Goal: Transaction & Acquisition: Purchase product/service

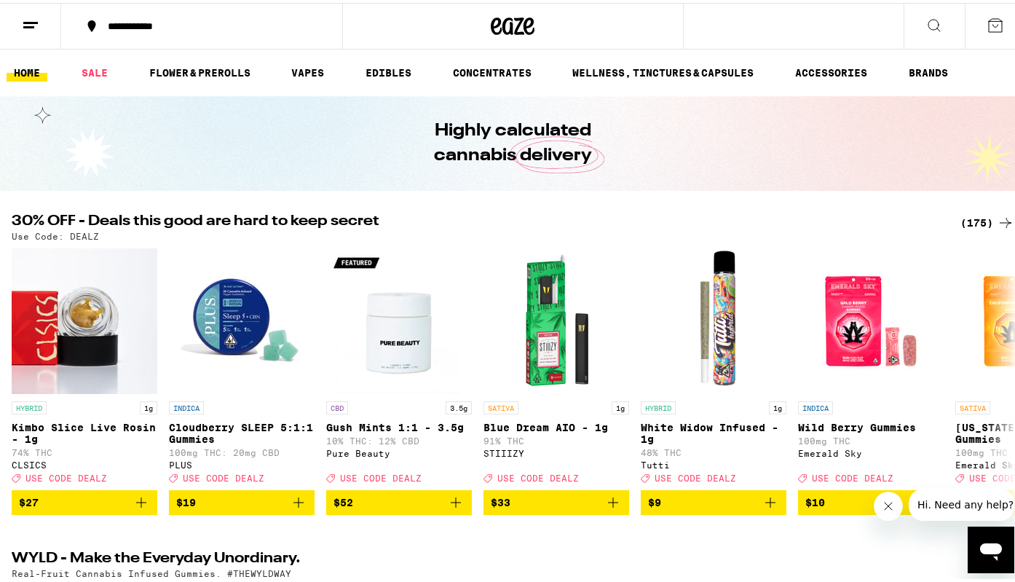
click at [988, 24] on icon at bounding box center [995, 22] width 17 height 17
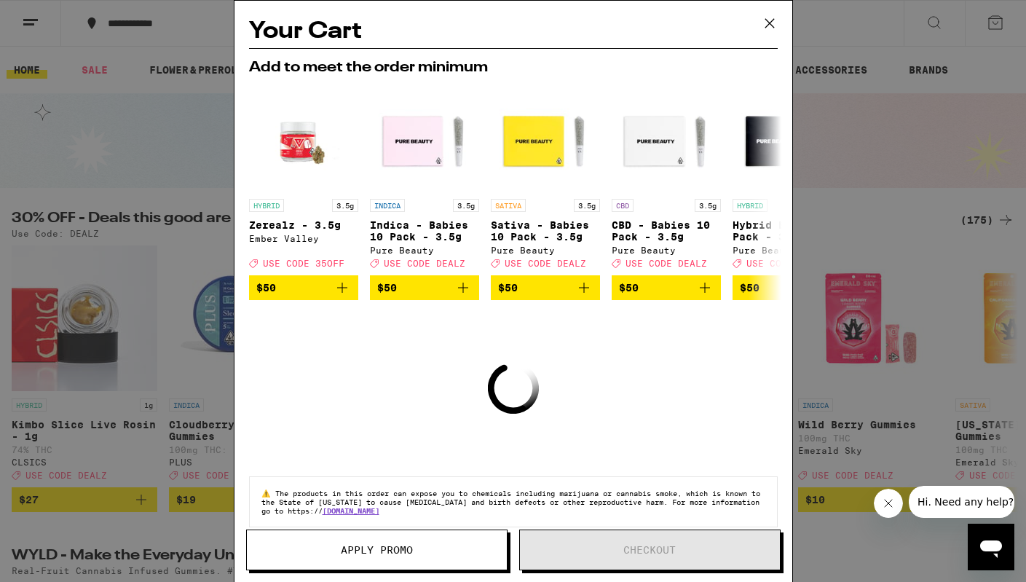
click at [770, 17] on icon at bounding box center [770, 23] width 22 height 22
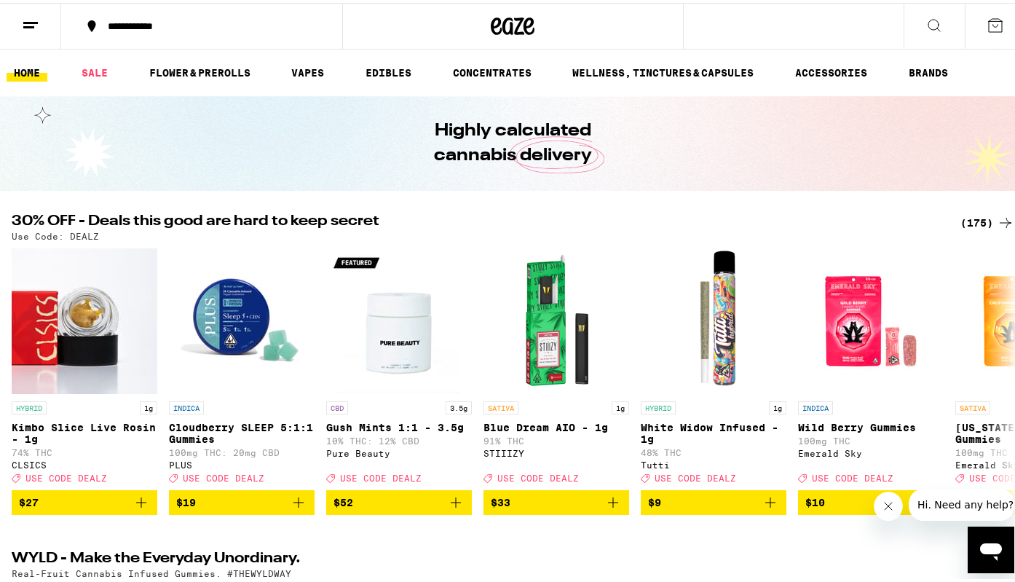
click at [25, 16] on icon at bounding box center [30, 22] width 17 height 17
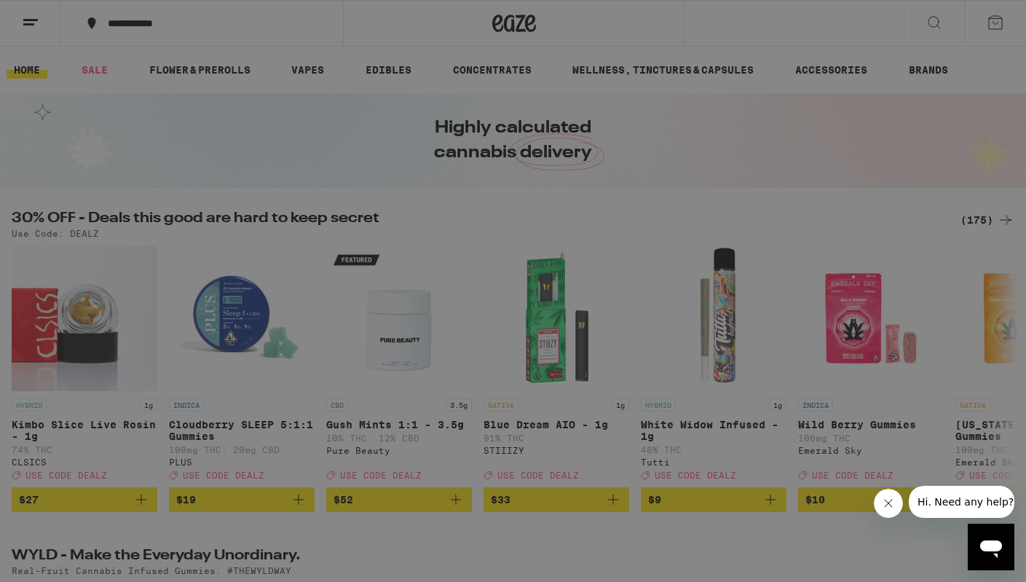
click at [639, 22] on div "Menu Shop Buy It Again Sale Flower & Prerolls Vapes Edibles Concentrates Wellne…" at bounding box center [513, 291] width 1026 height 582
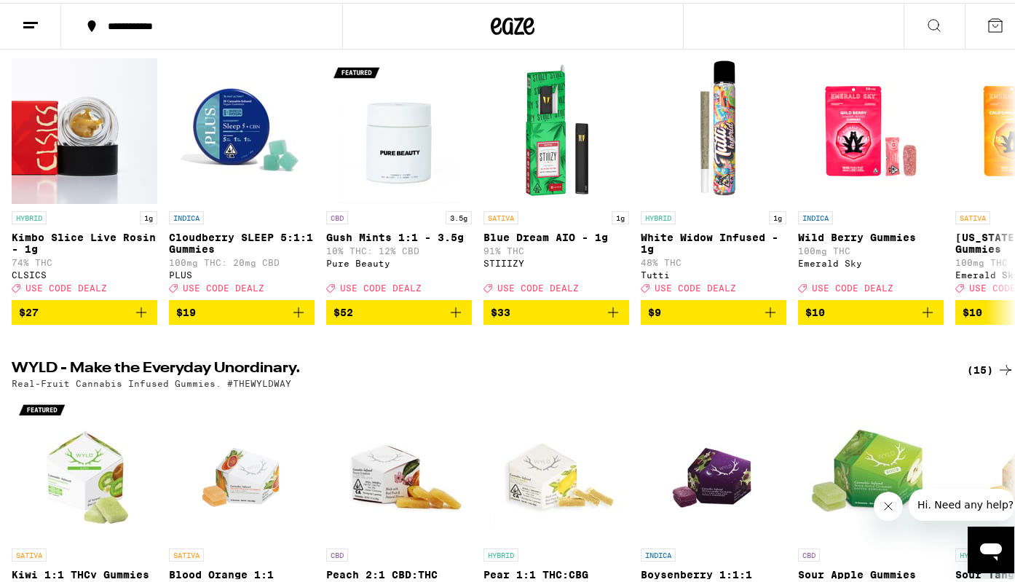
scroll to position [191, 0]
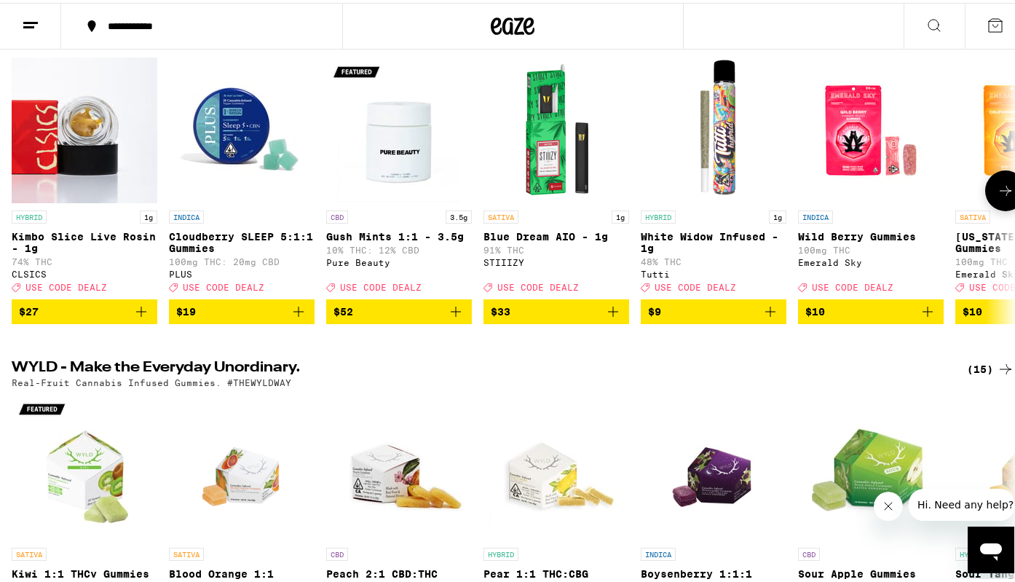
click at [1011, 198] on button at bounding box center [1005, 188] width 41 height 41
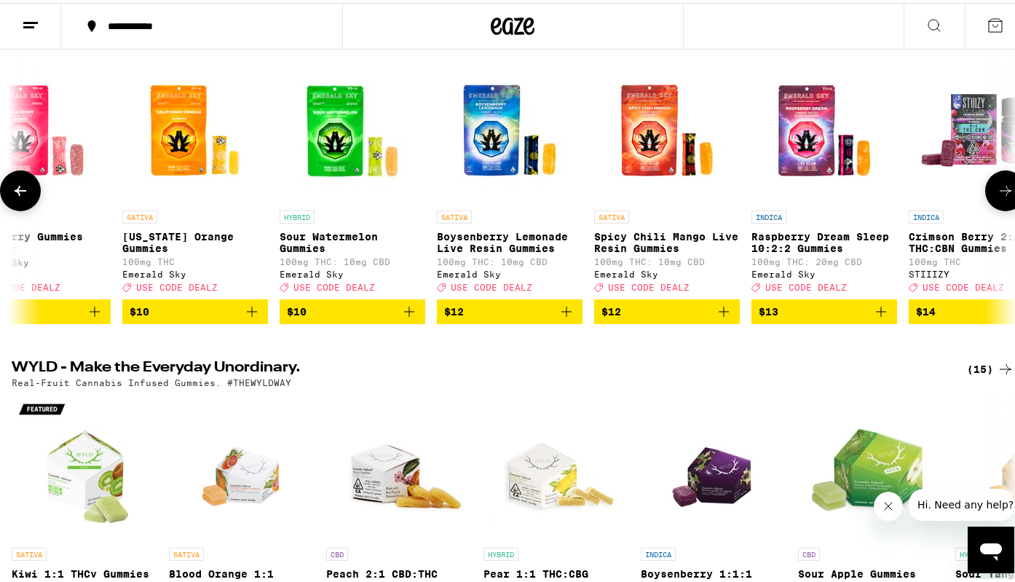
click at [1003, 197] on icon at bounding box center [1005, 187] width 17 height 17
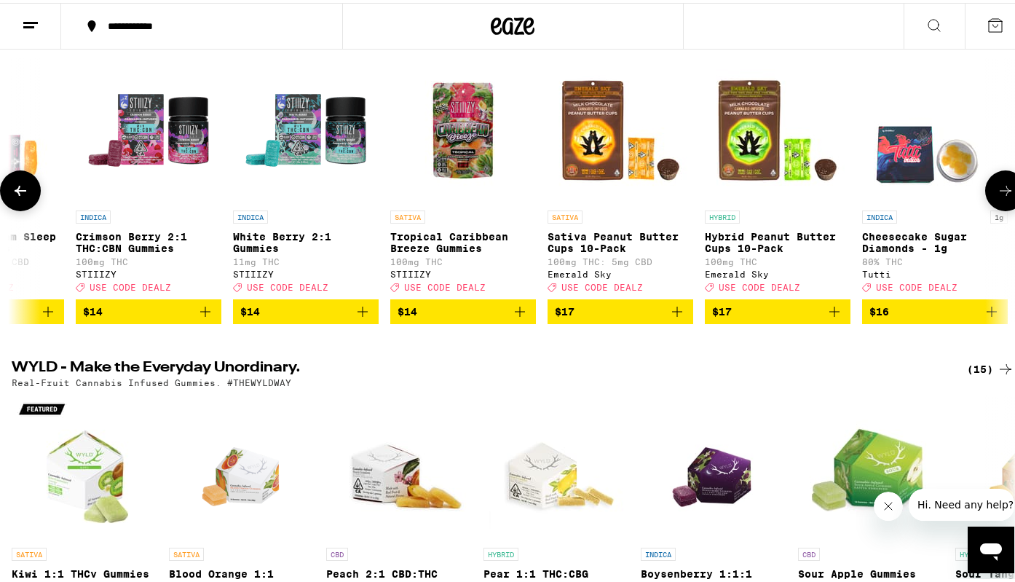
click at [1003, 197] on icon at bounding box center [1005, 187] width 17 height 17
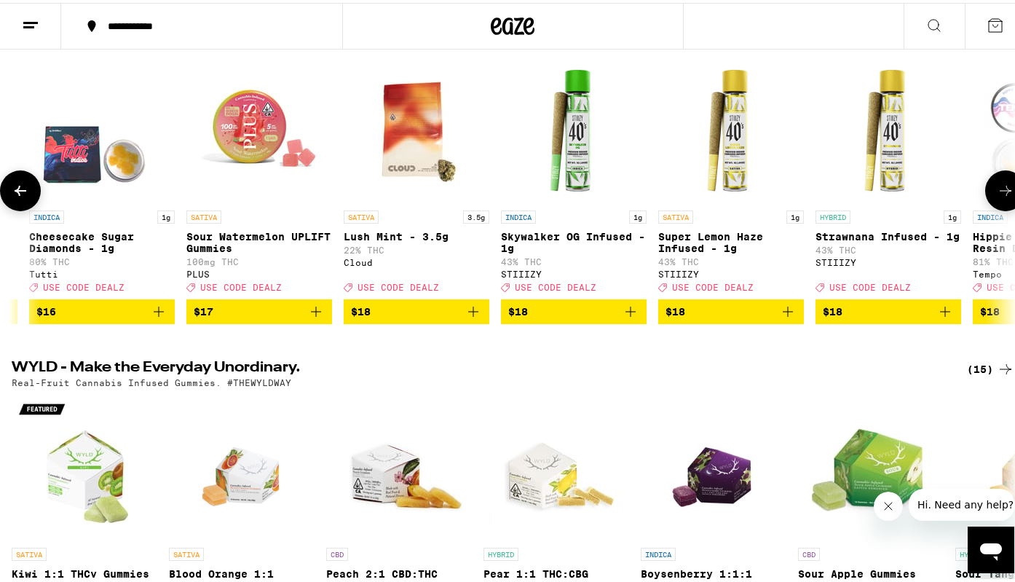
click at [1003, 197] on icon at bounding box center [1005, 187] width 17 height 17
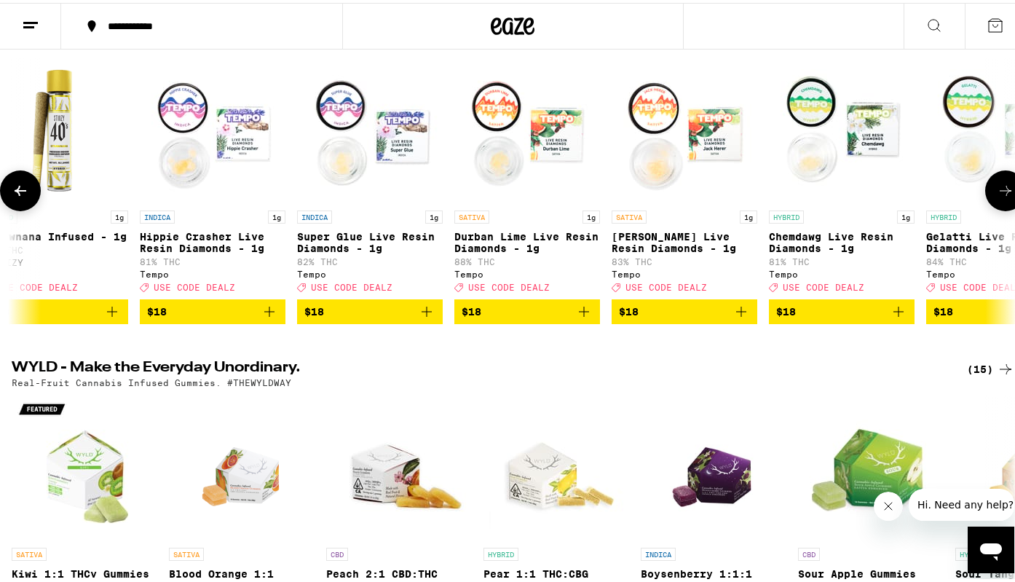
click at [1003, 197] on icon at bounding box center [1005, 187] width 17 height 17
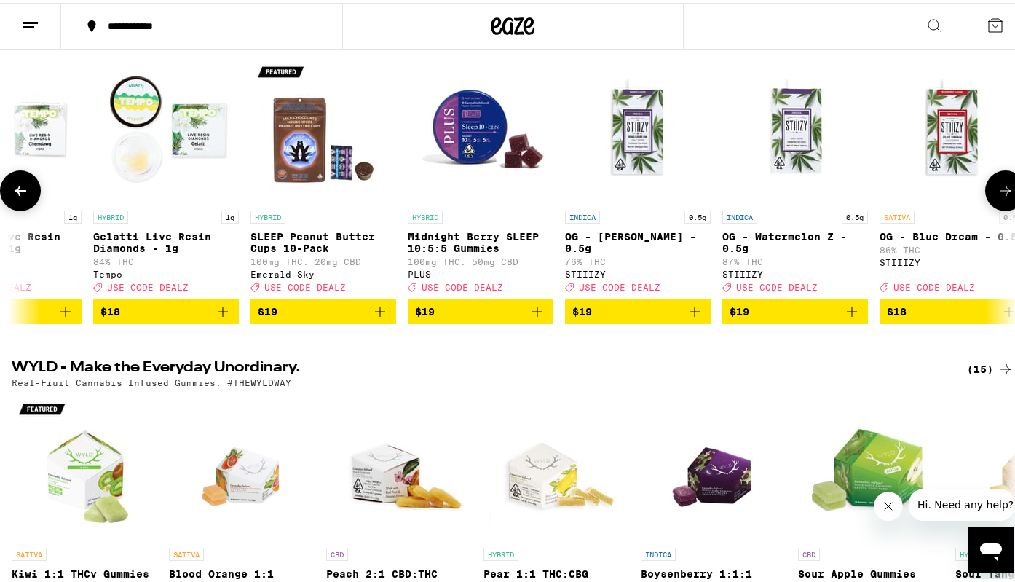
click at [1003, 197] on icon at bounding box center [1005, 187] width 17 height 17
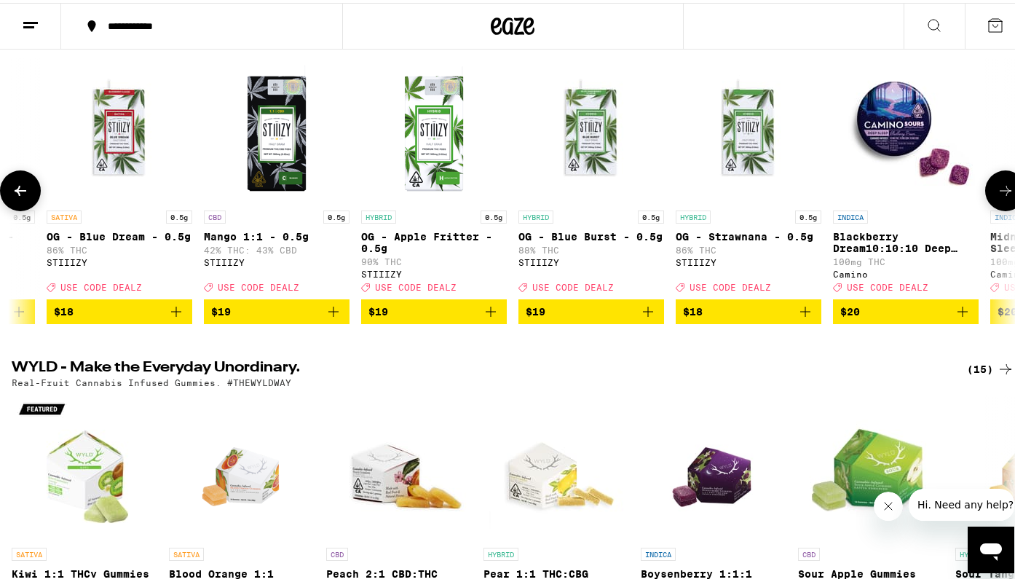
click at [1003, 197] on icon at bounding box center [1005, 187] width 17 height 17
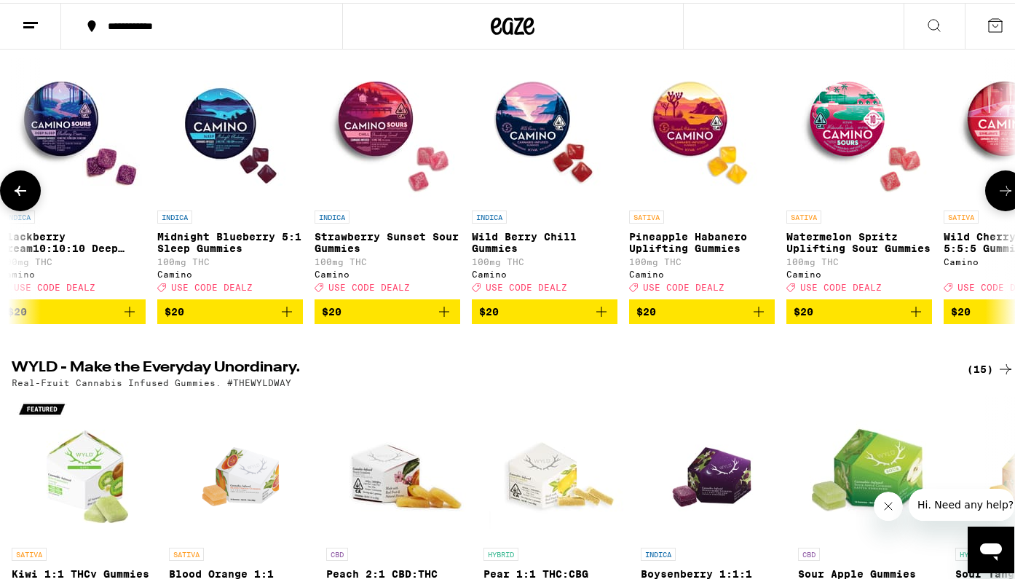
click at [1003, 197] on icon at bounding box center [1005, 187] width 17 height 17
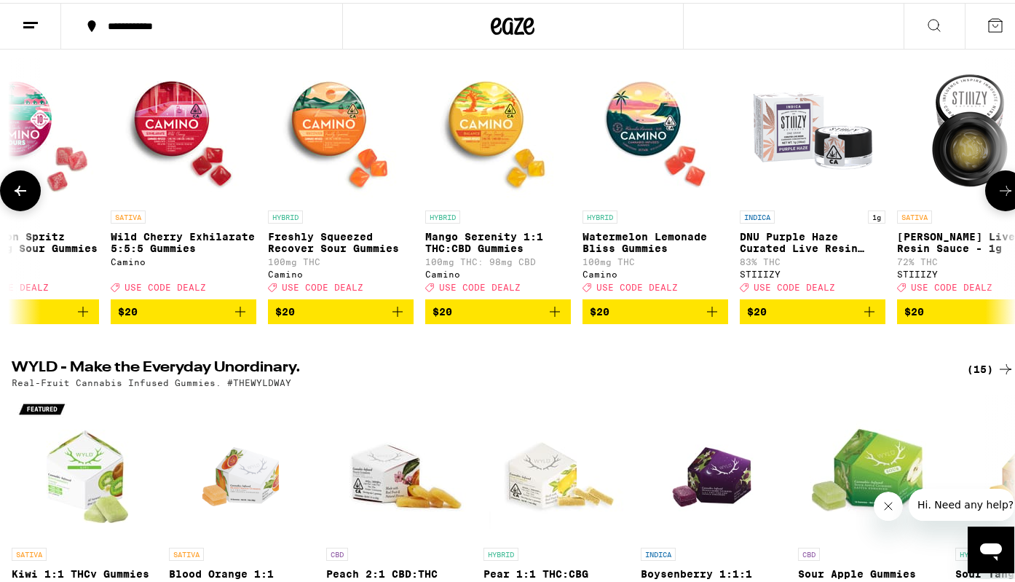
click at [1003, 197] on icon at bounding box center [1005, 187] width 17 height 17
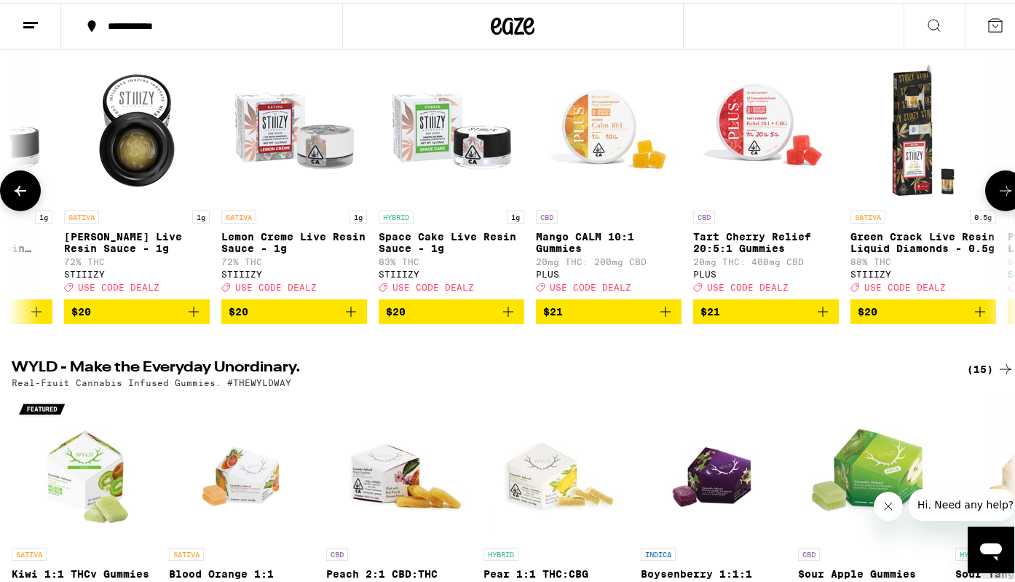
click at [1002, 197] on icon at bounding box center [1005, 187] width 17 height 17
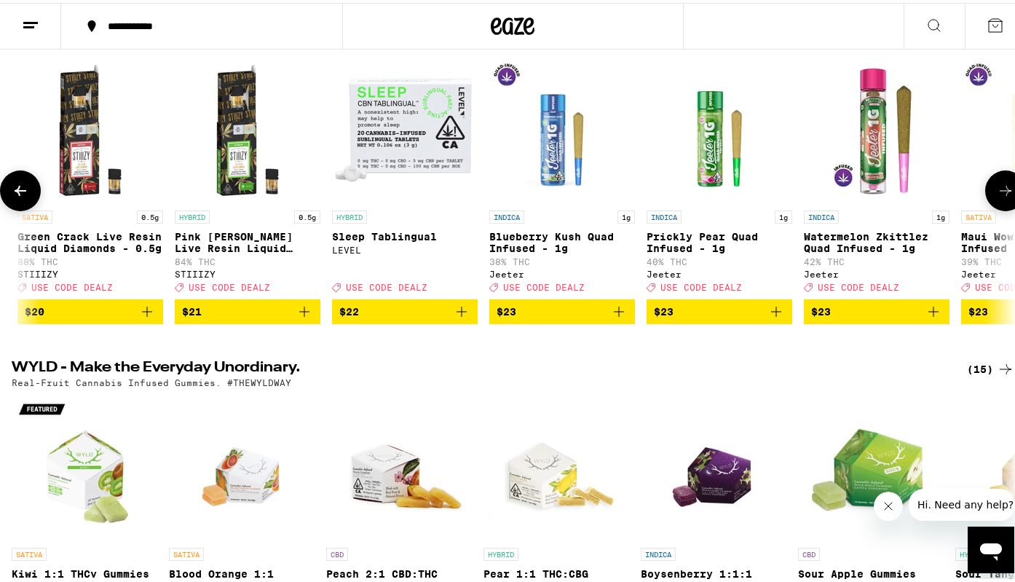
click at [1000, 195] on icon at bounding box center [1005, 187] width 17 height 17
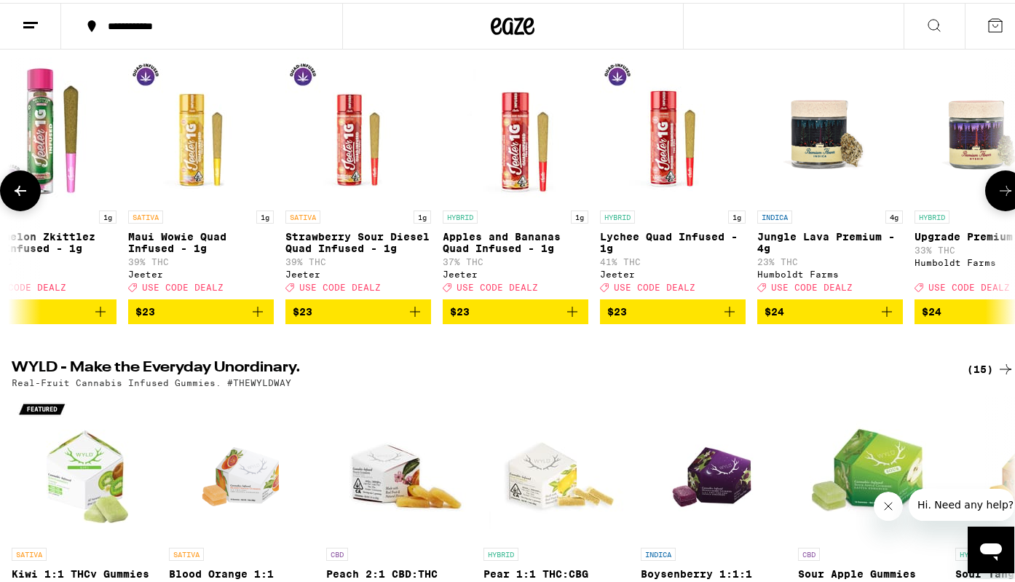
click at [1000, 195] on icon at bounding box center [1005, 187] width 17 height 17
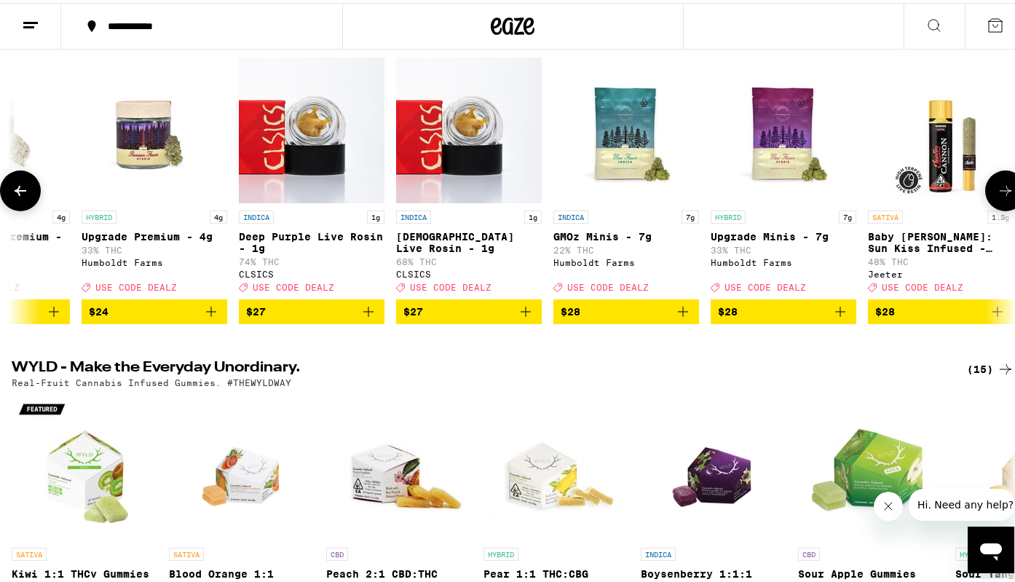
click at [1000, 195] on icon at bounding box center [1005, 187] width 17 height 17
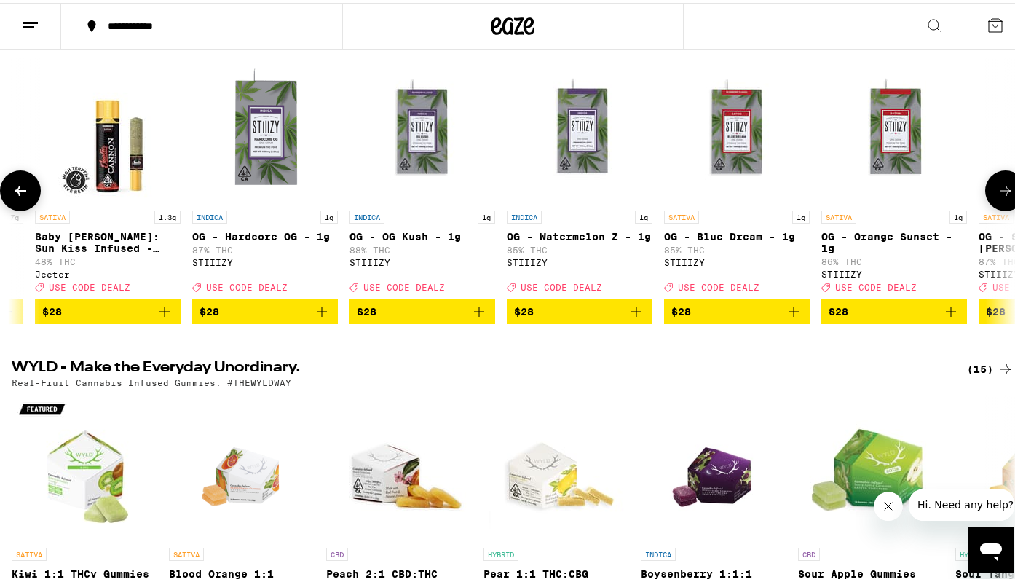
click at [1000, 195] on icon at bounding box center [1005, 187] width 17 height 17
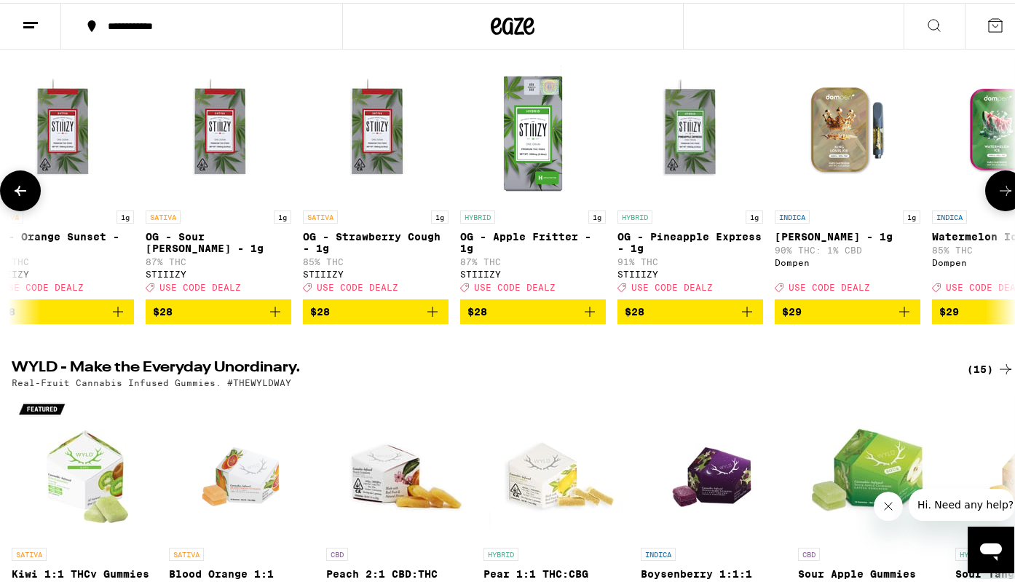
click at [1000, 195] on icon at bounding box center [1005, 187] width 17 height 17
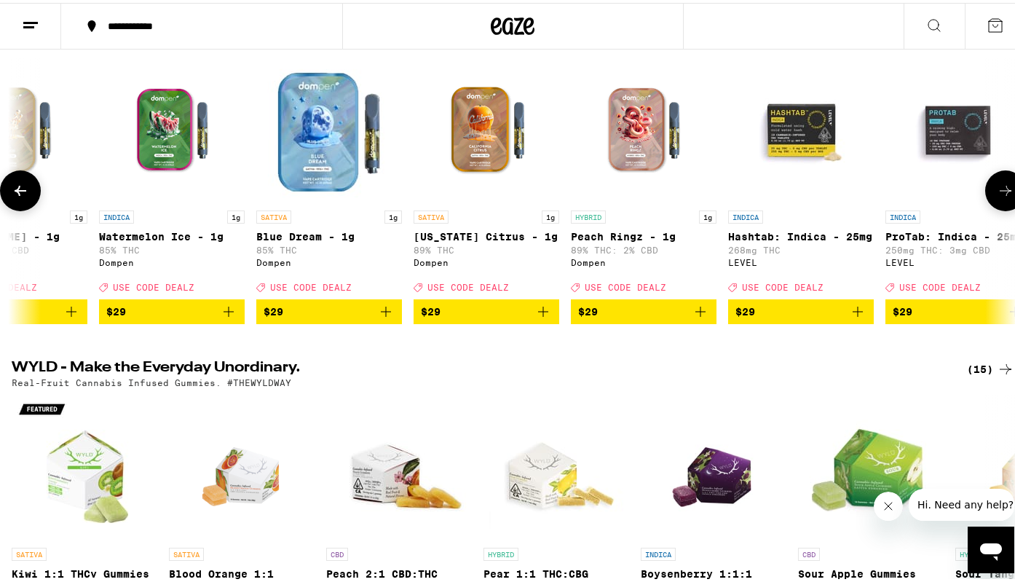
click at [1001, 196] on icon at bounding box center [1005, 187] width 17 height 17
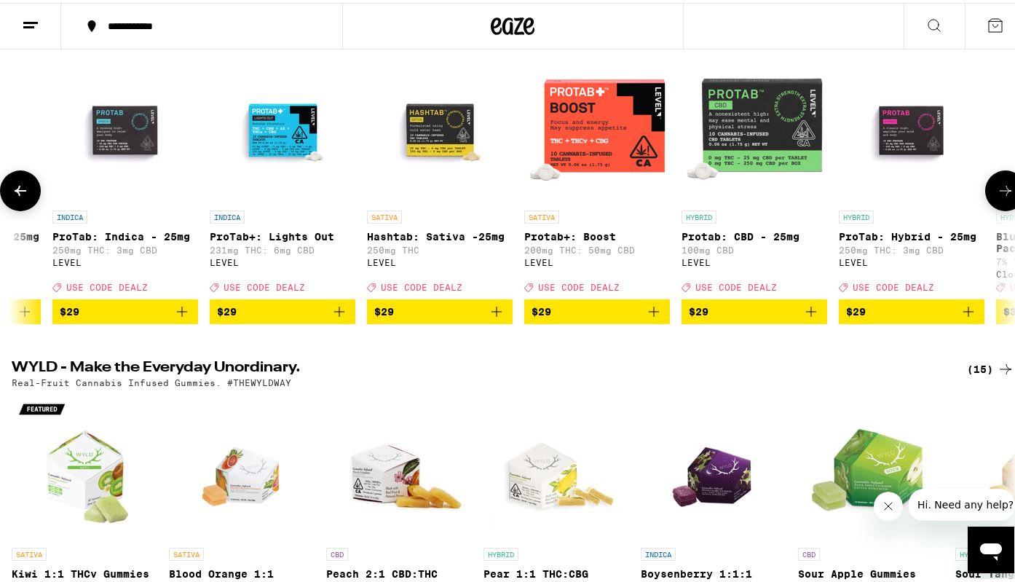
click at [1001, 196] on icon at bounding box center [1005, 187] width 17 height 17
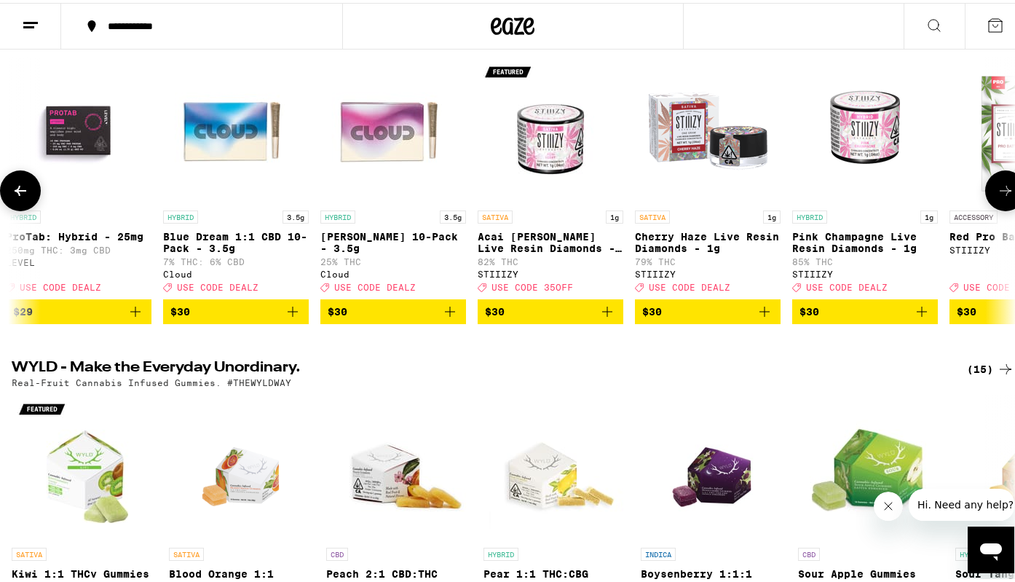
click at [1001, 196] on icon at bounding box center [1005, 187] width 17 height 17
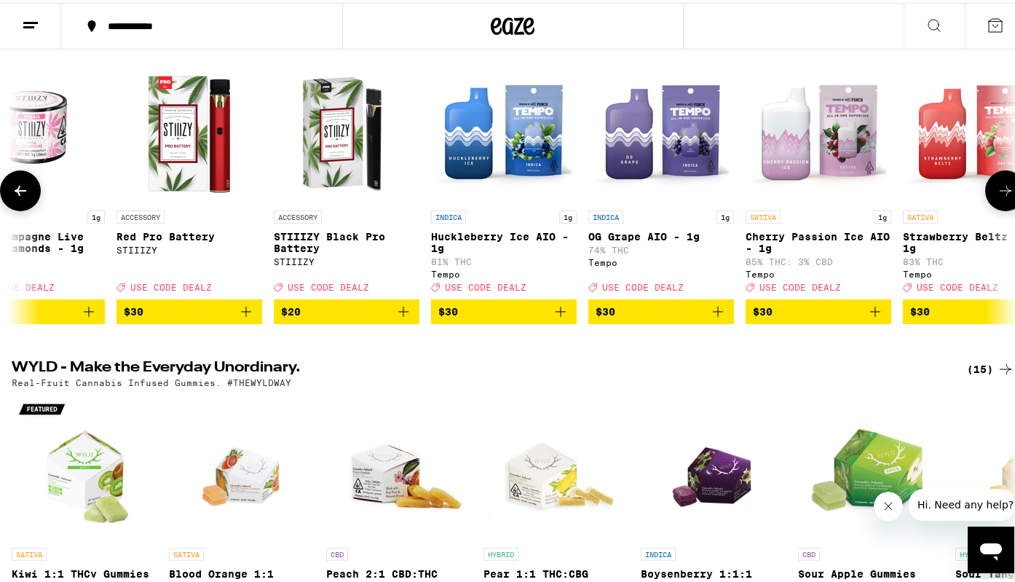
click at [1001, 196] on icon at bounding box center [1005, 187] width 17 height 17
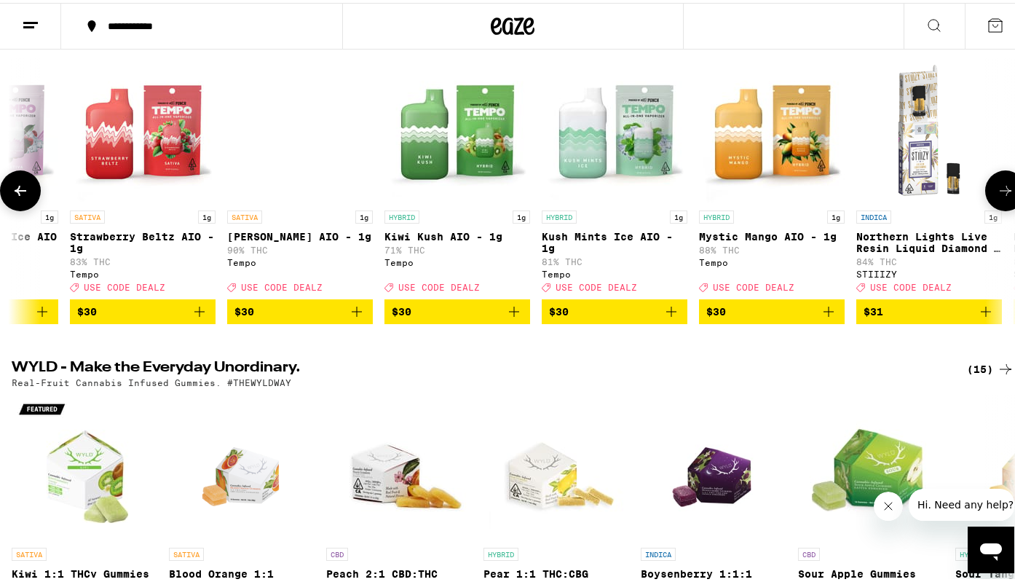
click at [1001, 196] on icon at bounding box center [1005, 187] width 17 height 17
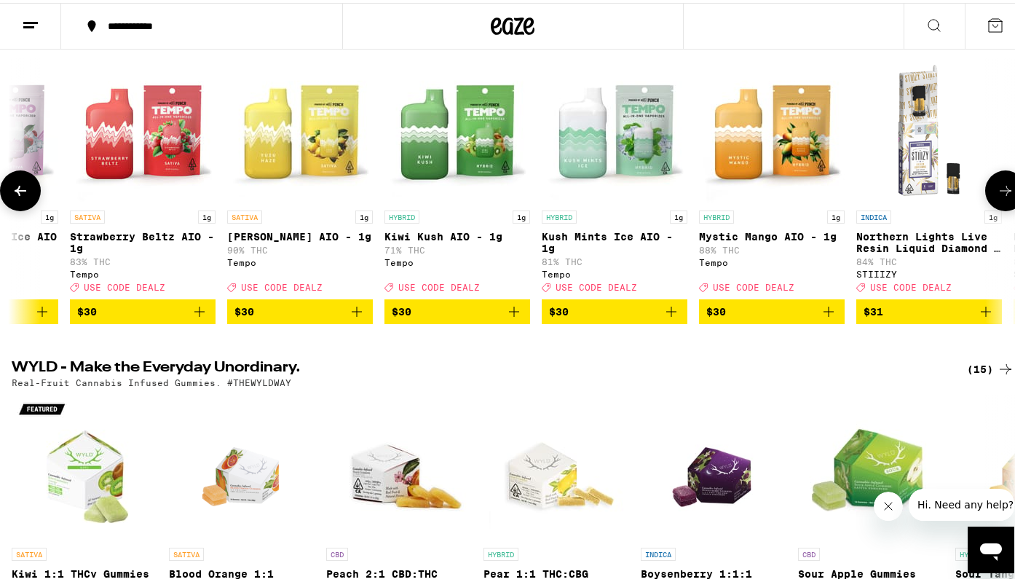
scroll to position [0, 16663]
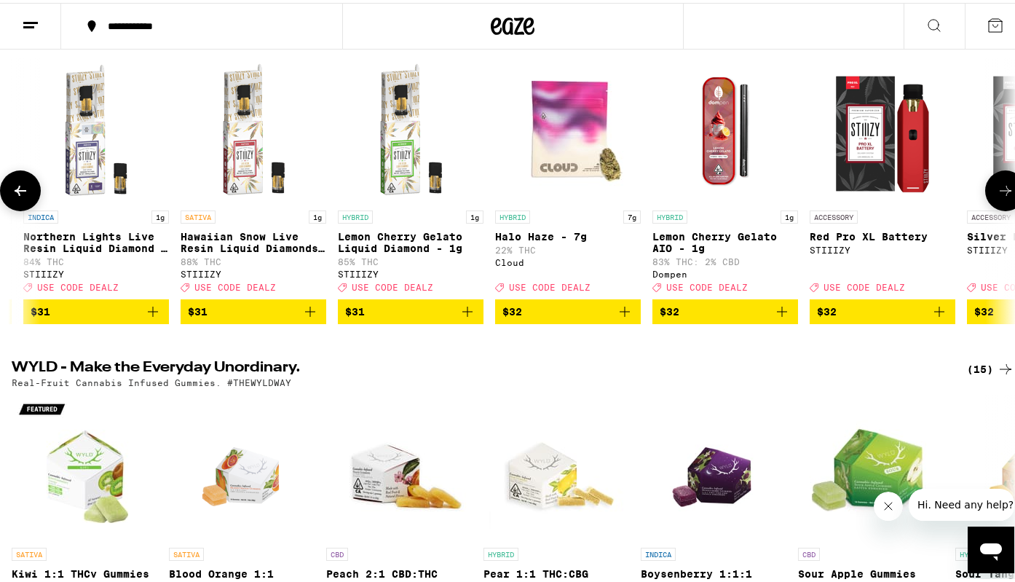
click at [25, 193] on icon at bounding box center [21, 188] width 12 height 10
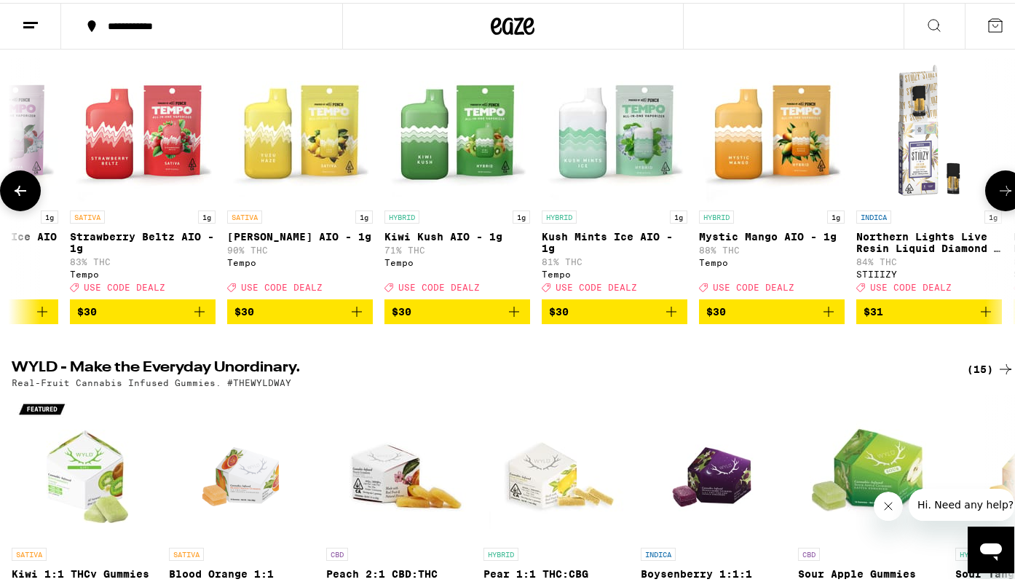
click at [1000, 193] on icon at bounding box center [1006, 188] width 12 height 10
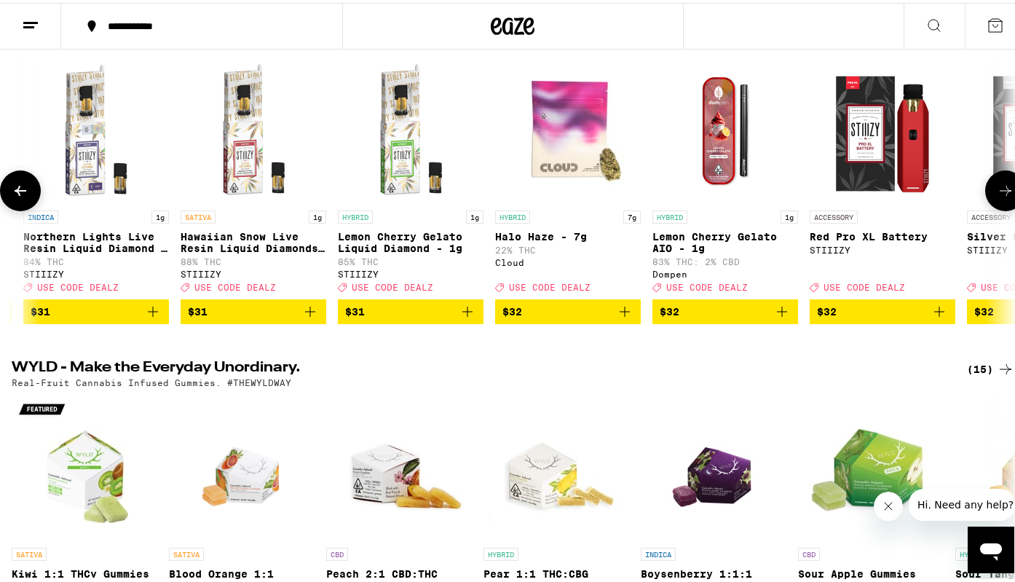
click at [1000, 193] on icon at bounding box center [1006, 188] width 12 height 10
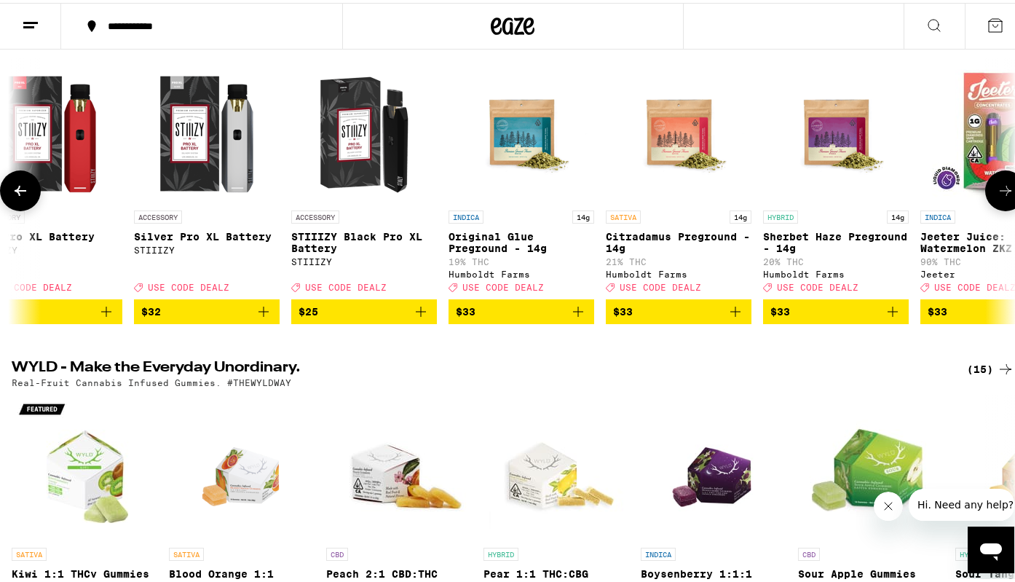
click at [1000, 193] on icon at bounding box center [1006, 188] width 12 height 10
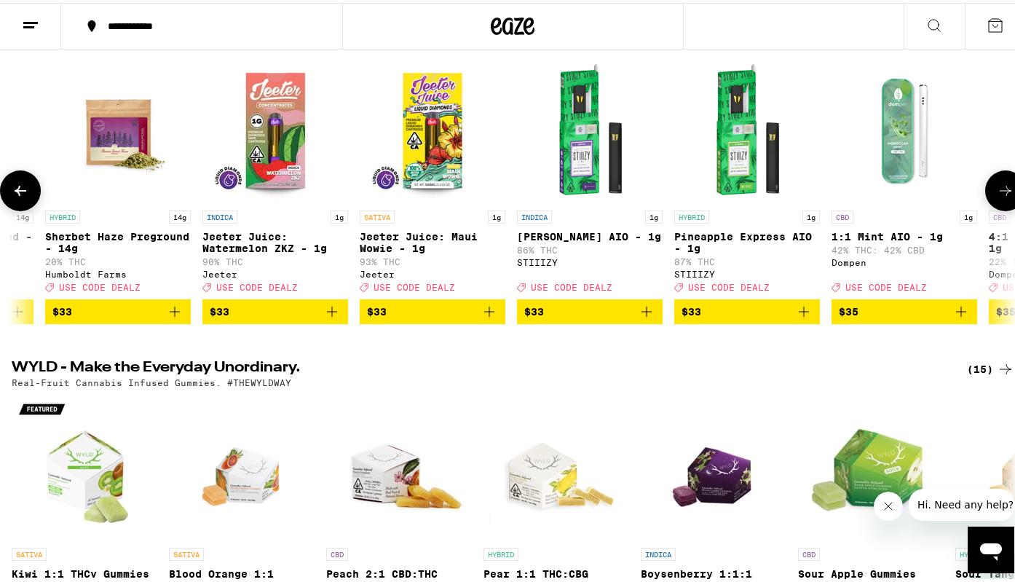
scroll to position [0, 18330]
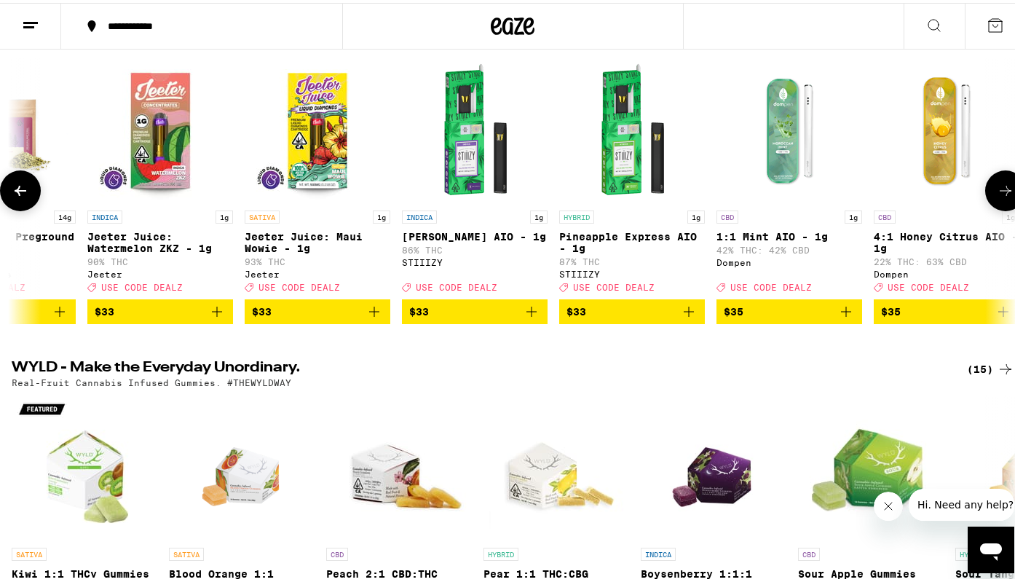
click at [1000, 193] on icon at bounding box center [1006, 188] width 12 height 10
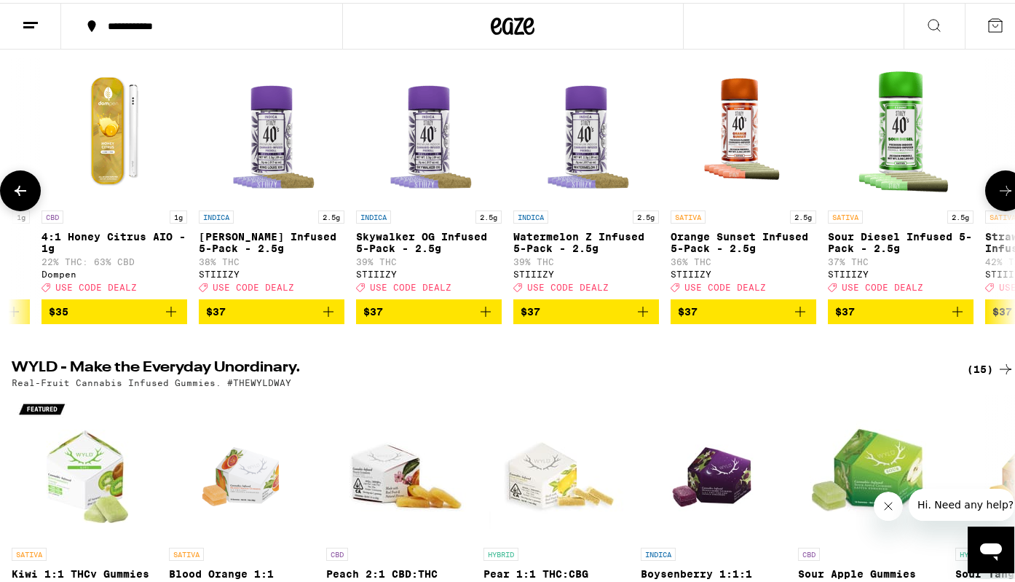
scroll to position [0, 19163]
click at [1000, 193] on icon at bounding box center [1006, 188] width 12 height 10
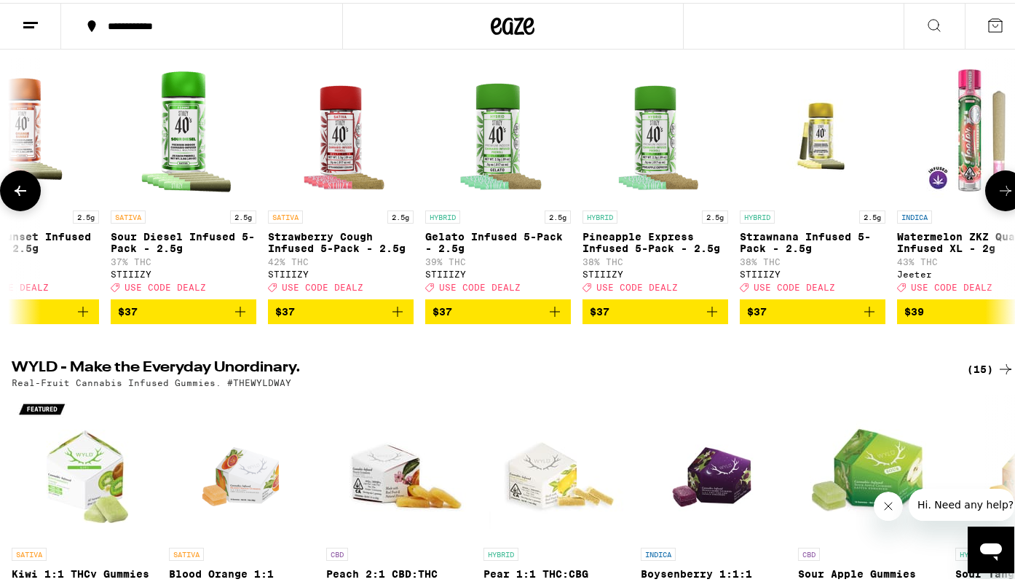
scroll to position [0, 19996]
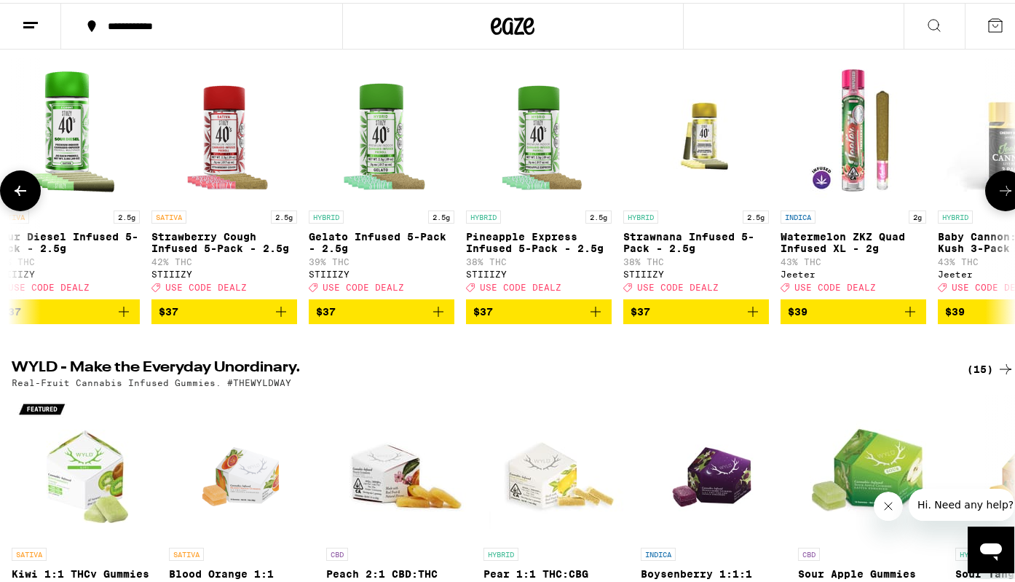
click at [1000, 193] on icon at bounding box center [1006, 188] width 12 height 10
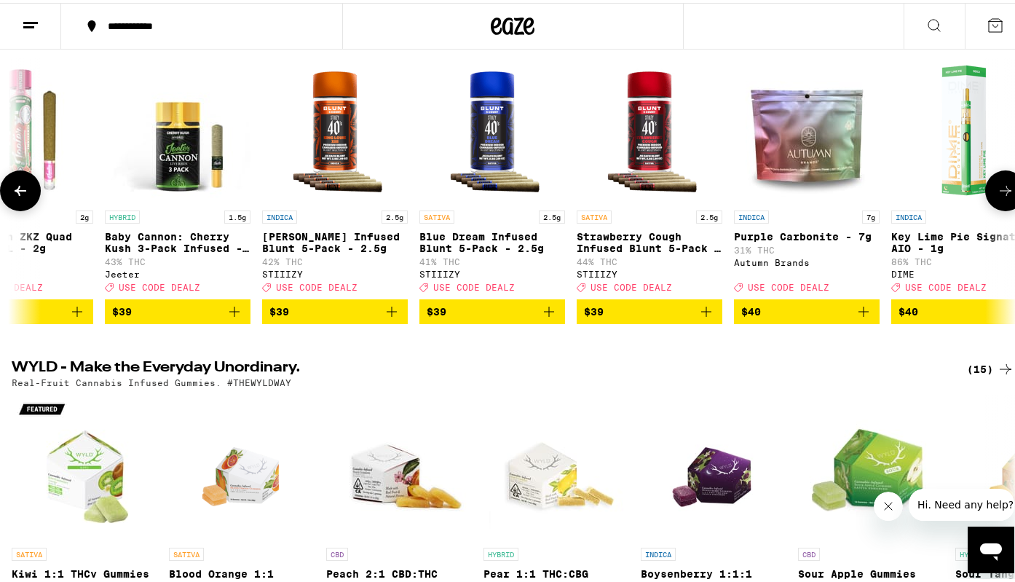
click at [1000, 193] on icon at bounding box center [1006, 188] width 12 height 10
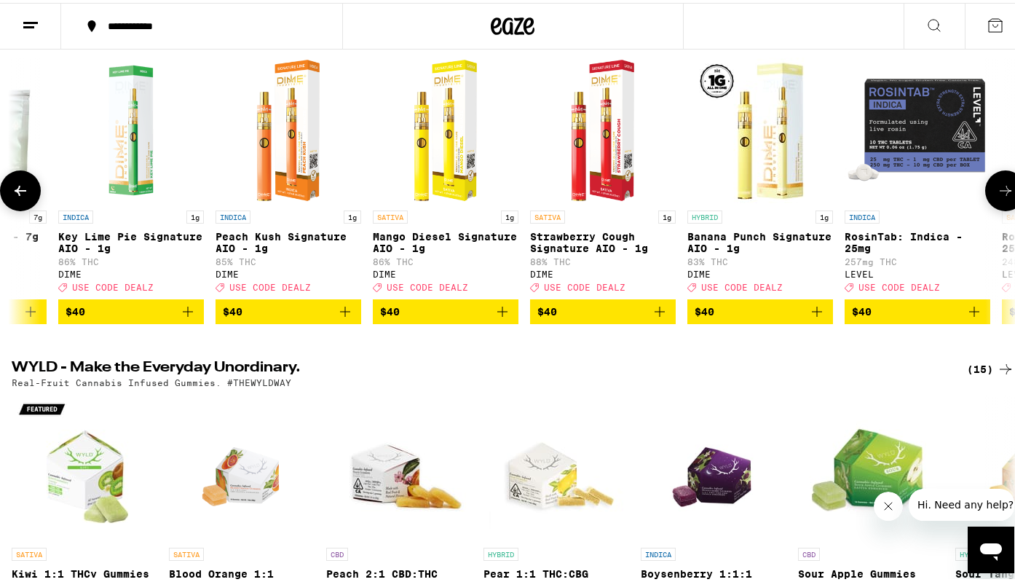
click at [1000, 193] on icon at bounding box center [1006, 188] width 12 height 10
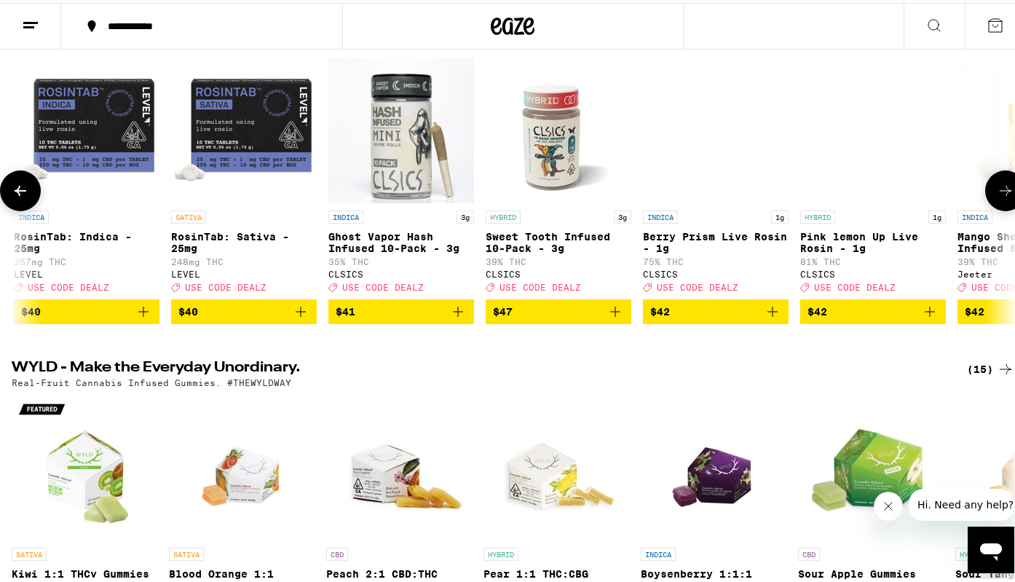
scroll to position [0, 22496]
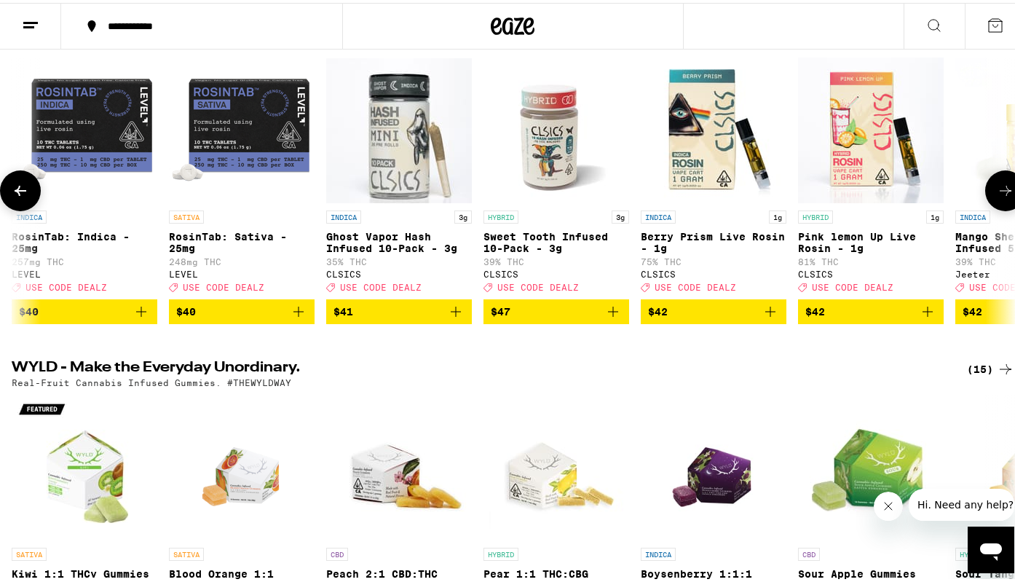
click at [1000, 193] on icon at bounding box center [1006, 188] width 12 height 10
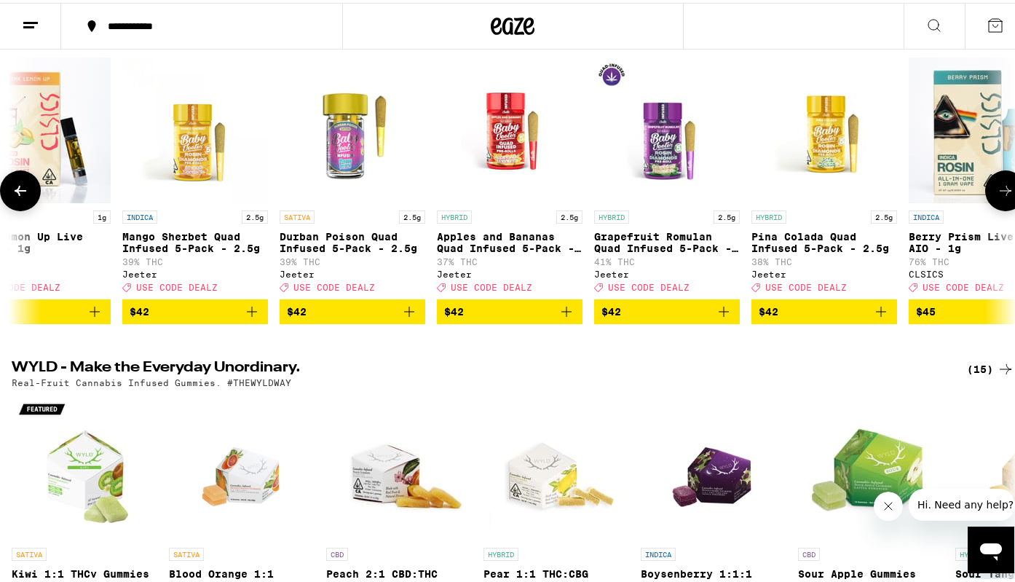
click at [1000, 193] on icon at bounding box center [1006, 188] width 12 height 10
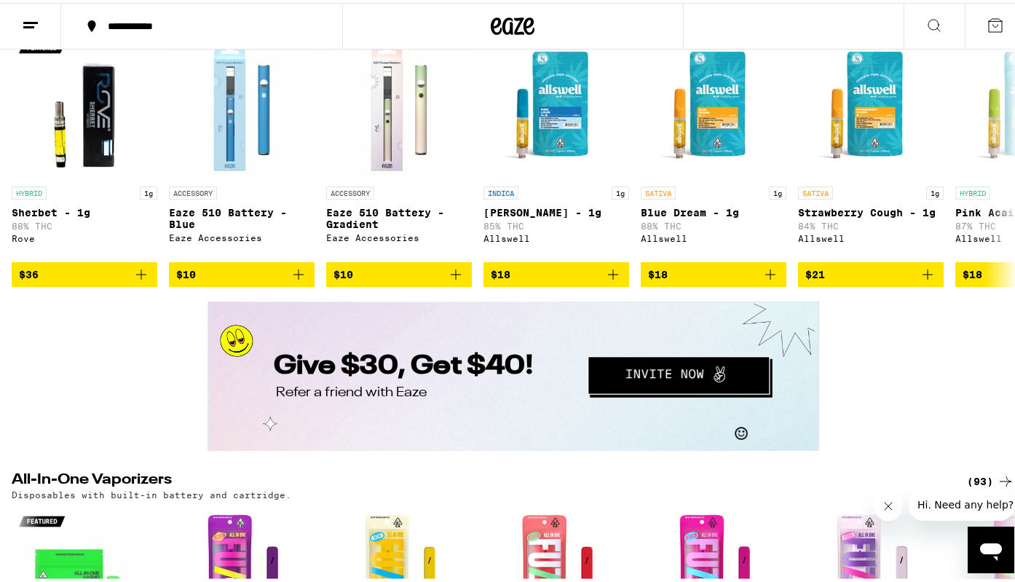
scroll to position [2502, 0]
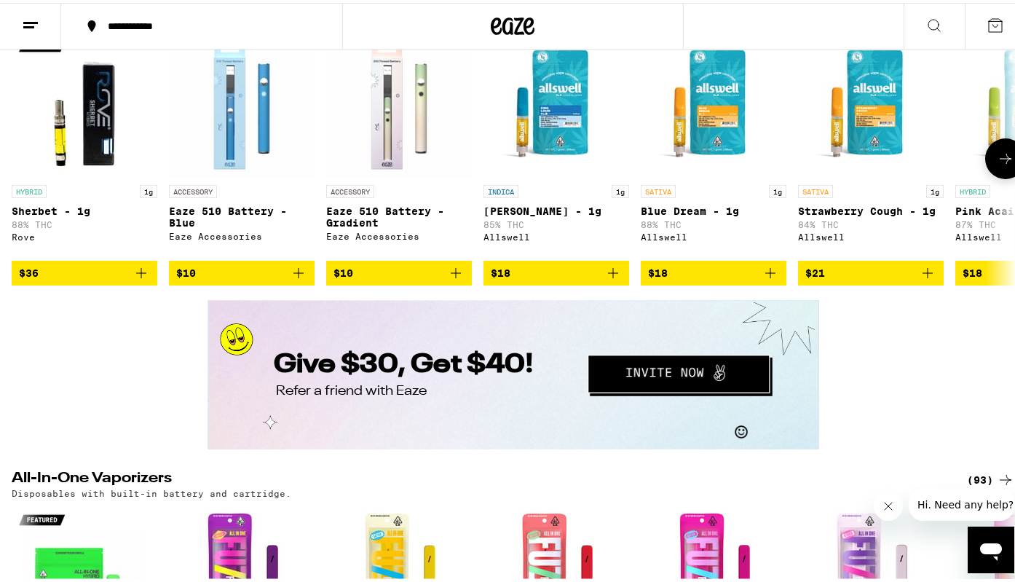
click at [999, 176] on button at bounding box center [1005, 155] width 41 height 41
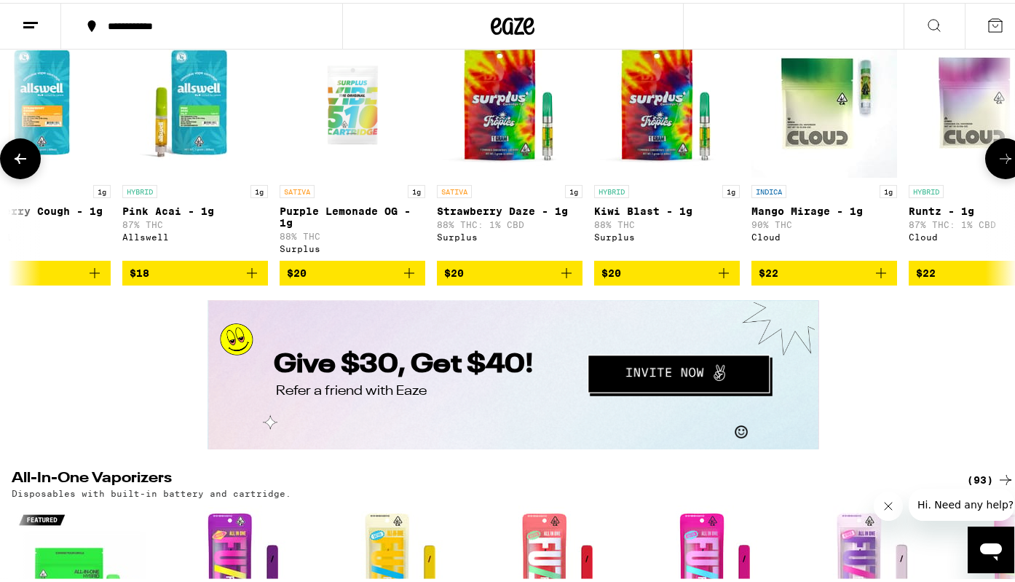
click at [999, 176] on button at bounding box center [1005, 155] width 41 height 41
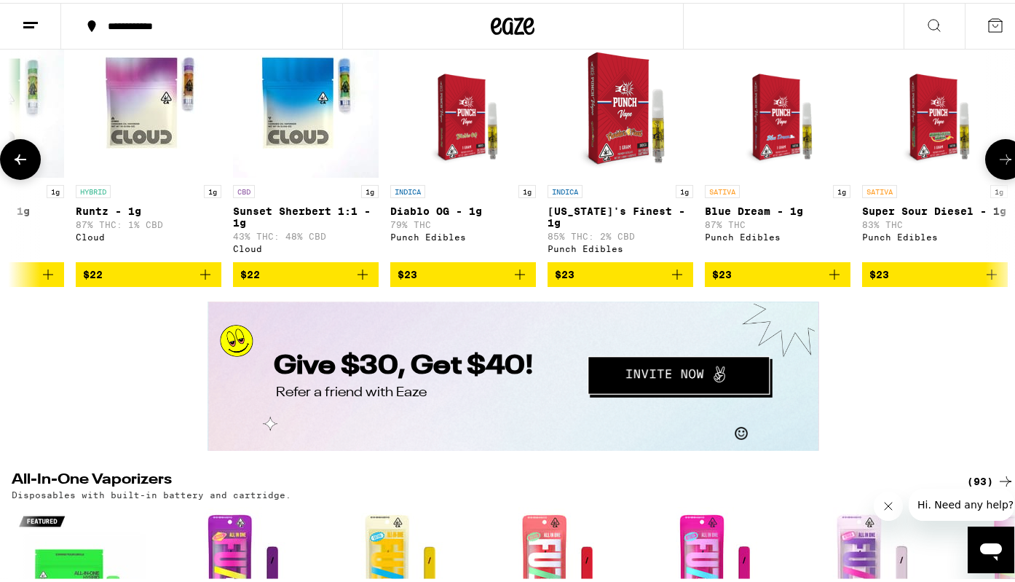
click at [999, 165] on icon at bounding box center [1005, 156] width 17 height 17
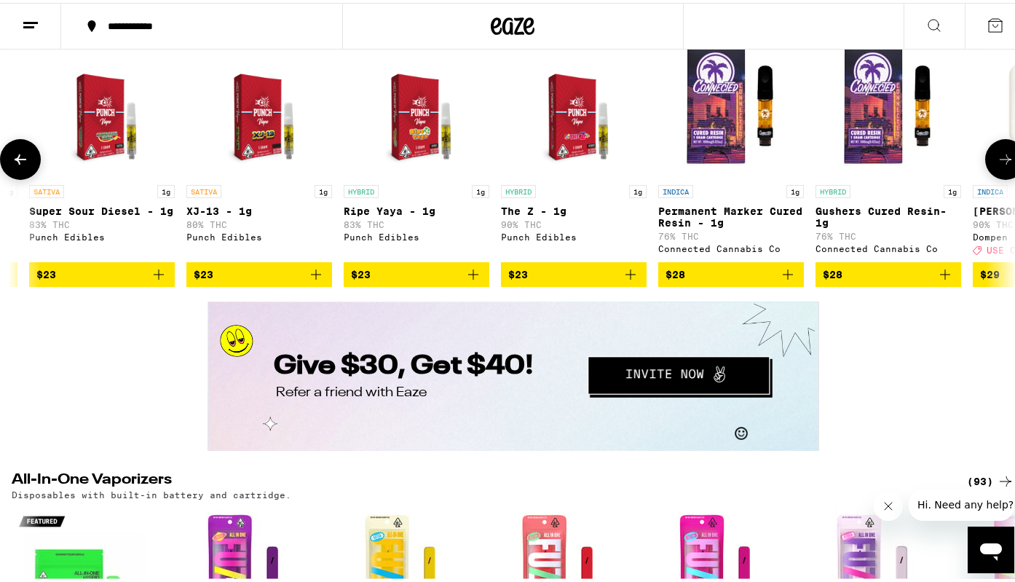
click at [998, 165] on icon at bounding box center [1005, 156] width 17 height 17
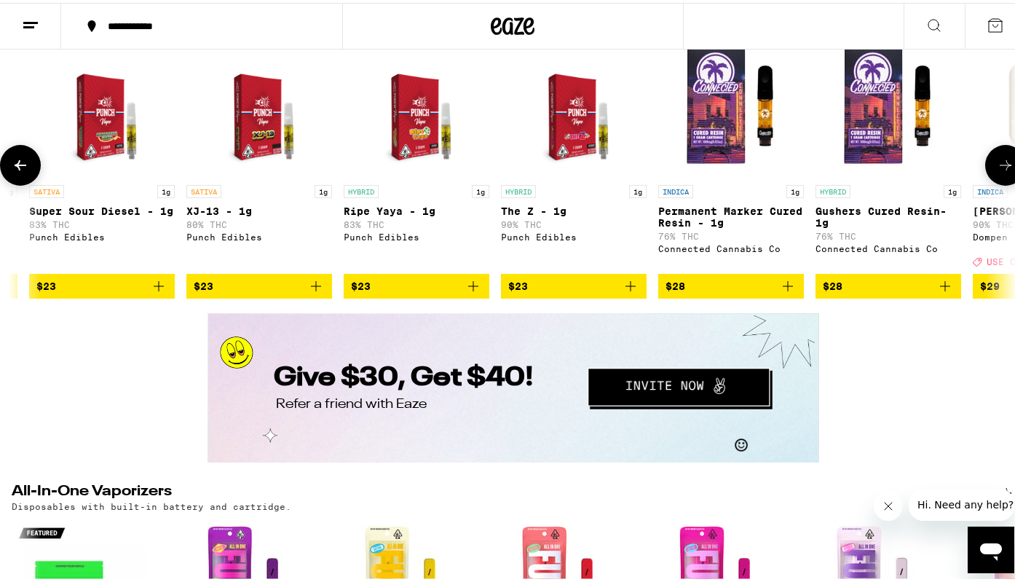
scroll to position [0, 3333]
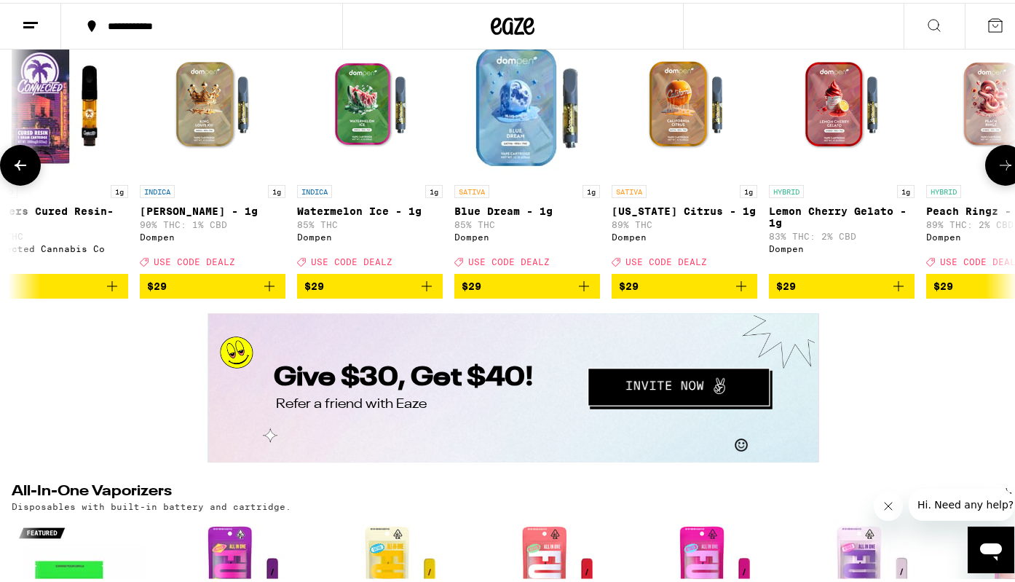
click at [998, 171] on icon at bounding box center [1005, 162] width 17 height 17
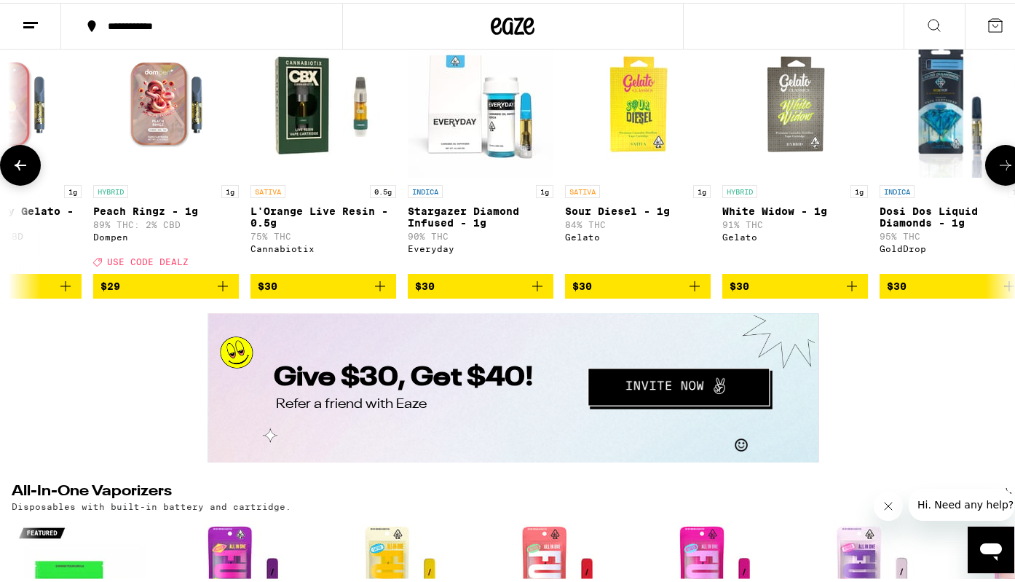
click at [998, 171] on icon at bounding box center [1005, 162] width 17 height 17
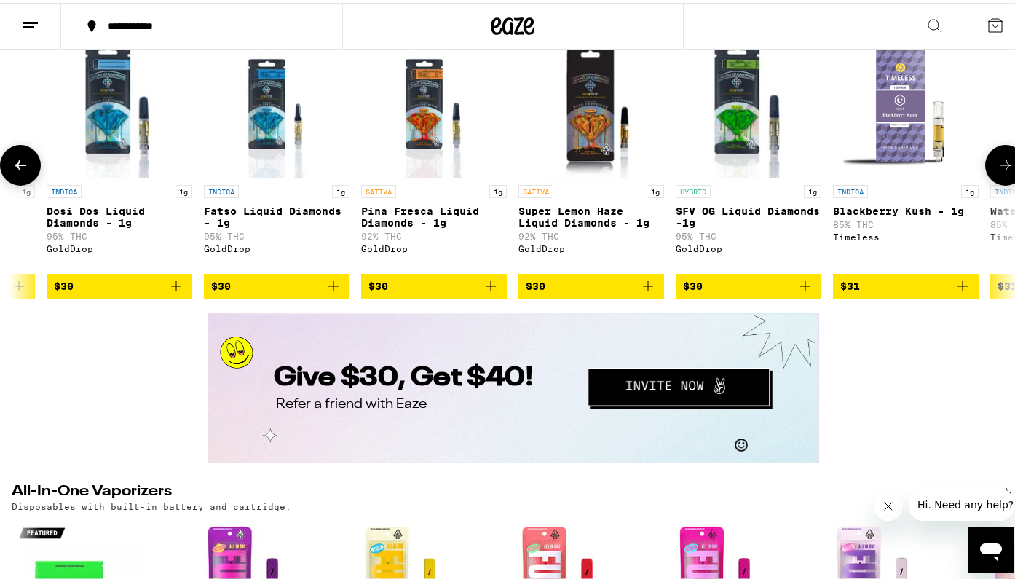
click at [998, 171] on icon at bounding box center [1005, 162] width 17 height 17
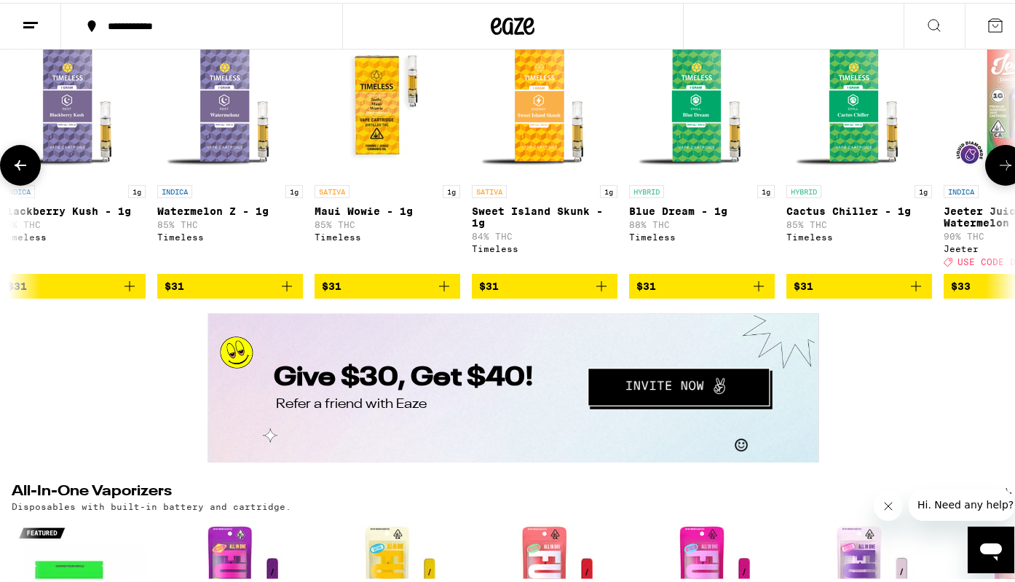
click at [998, 171] on icon at bounding box center [1005, 162] width 17 height 17
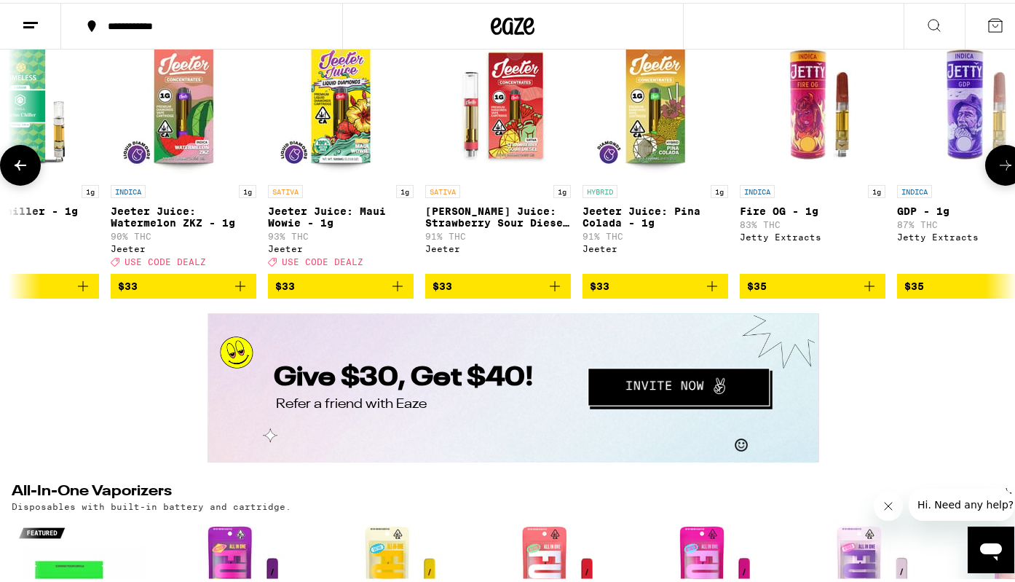
click at [998, 171] on icon at bounding box center [1005, 162] width 17 height 17
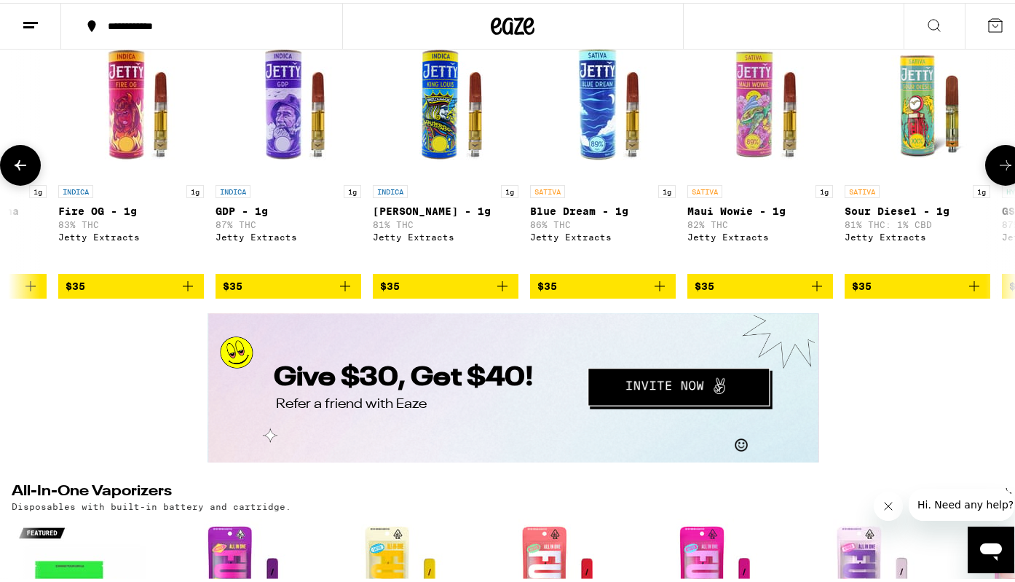
scroll to position [0, 7499]
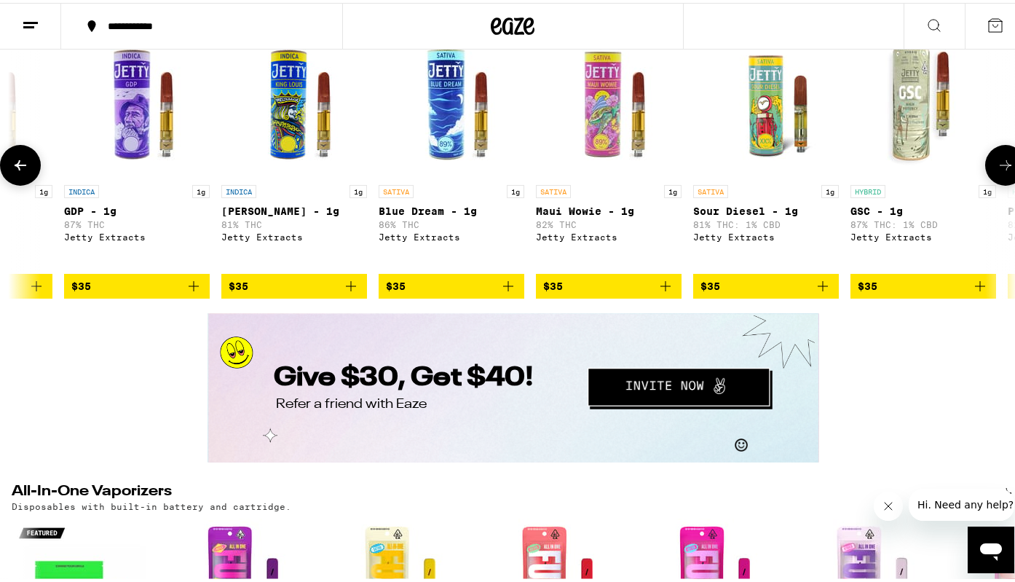
click at [28, 171] on icon at bounding box center [20, 162] width 17 height 17
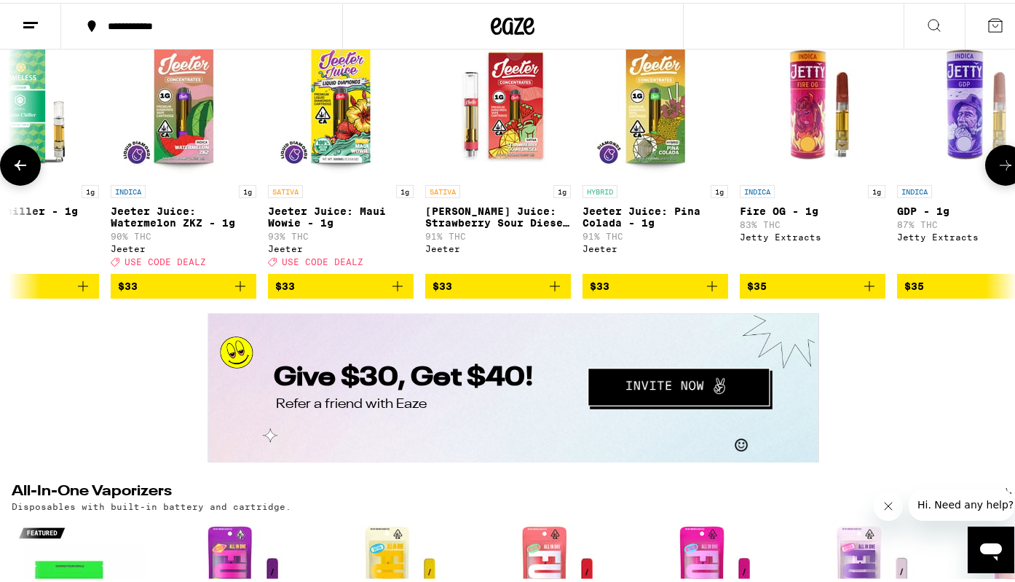
click at [998, 171] on icon at bounding box center [1005, 162] width 17 height 17
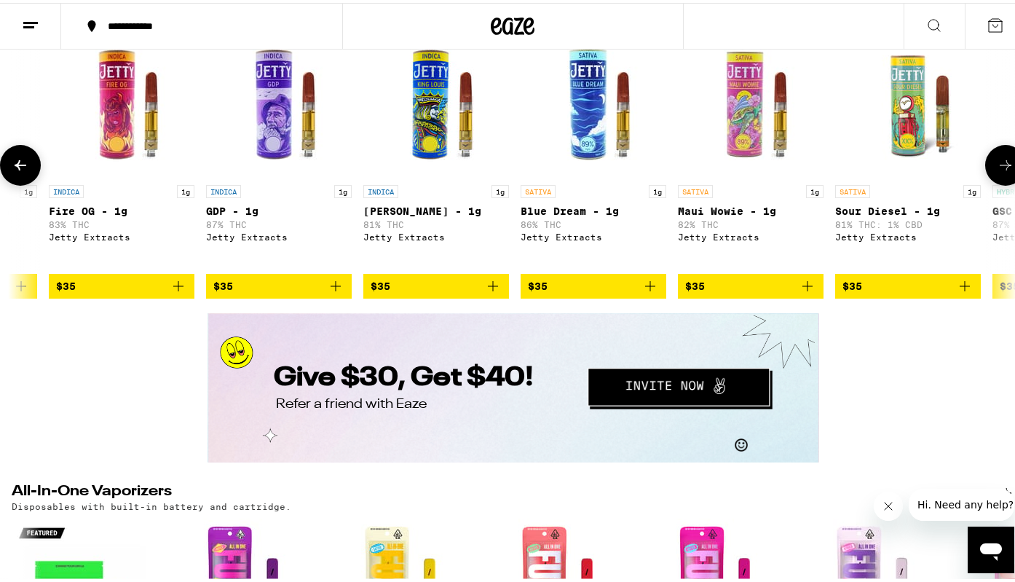
scroll to position [0, 7499]
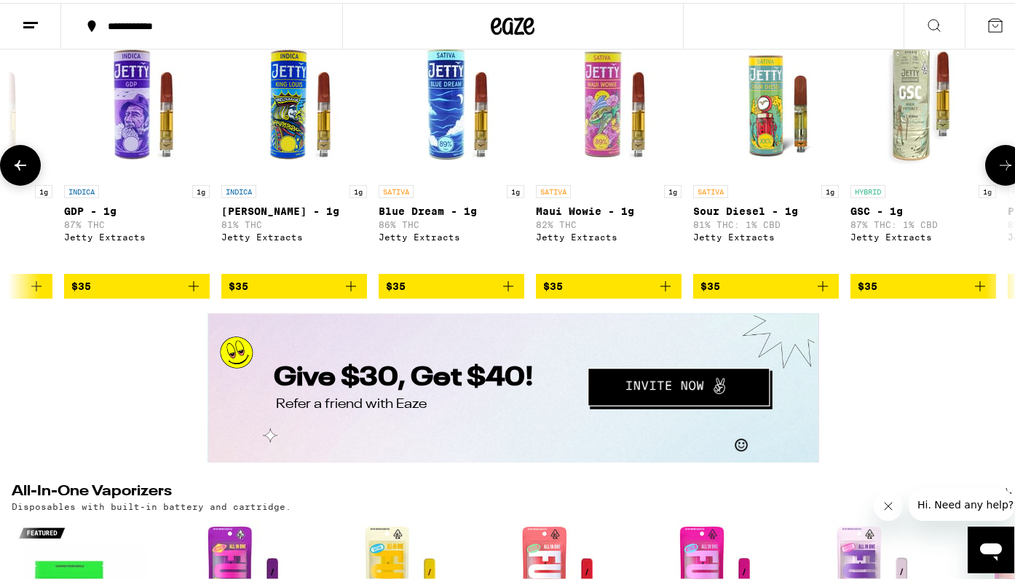
click at [997, 171] on icon at bounding box center [1005, 162] width 17 height 17
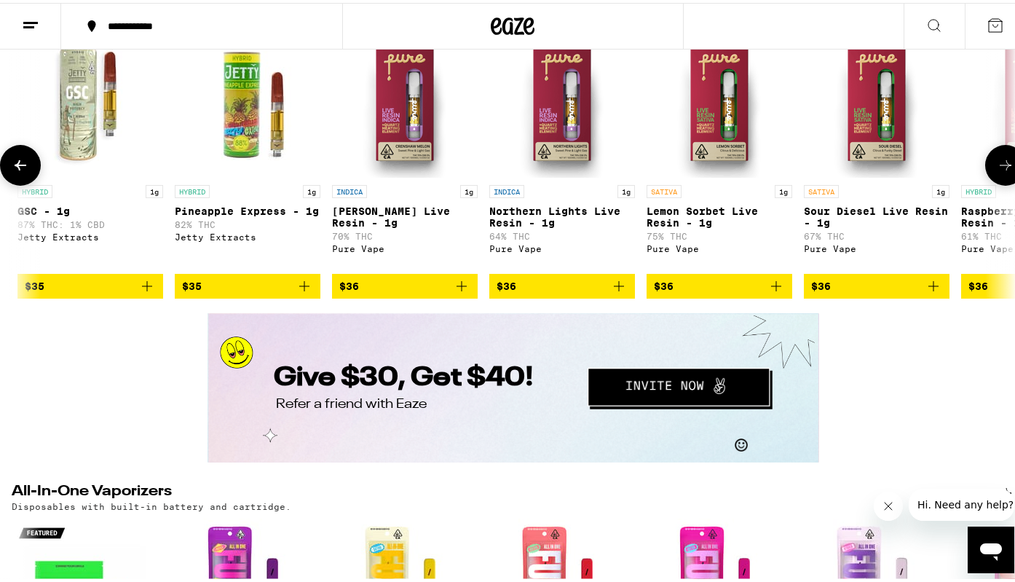
click at [997, 171] on icon at bounding box center [1005, 162] width 17 height 17
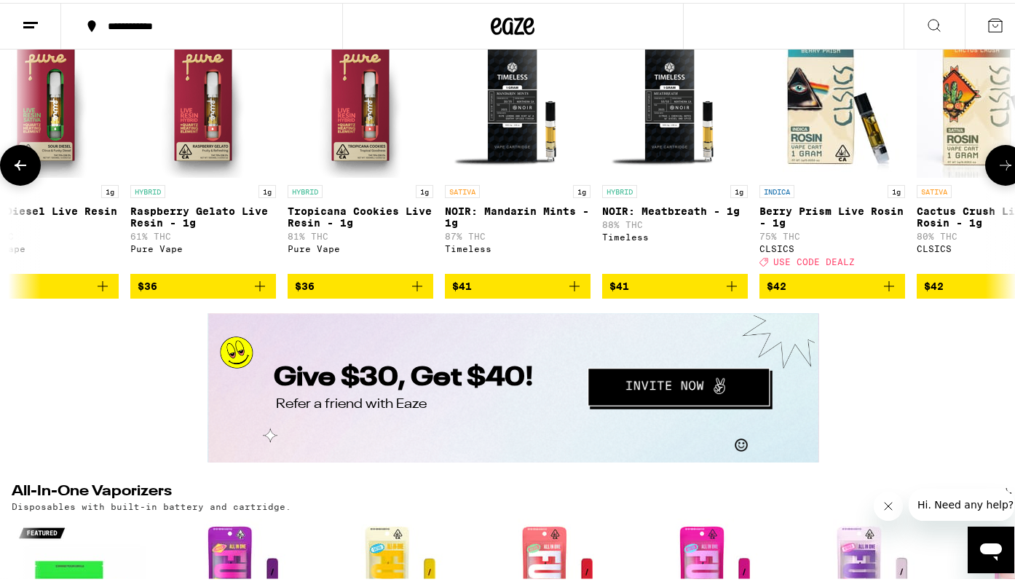
scroll to position [0, 9165]
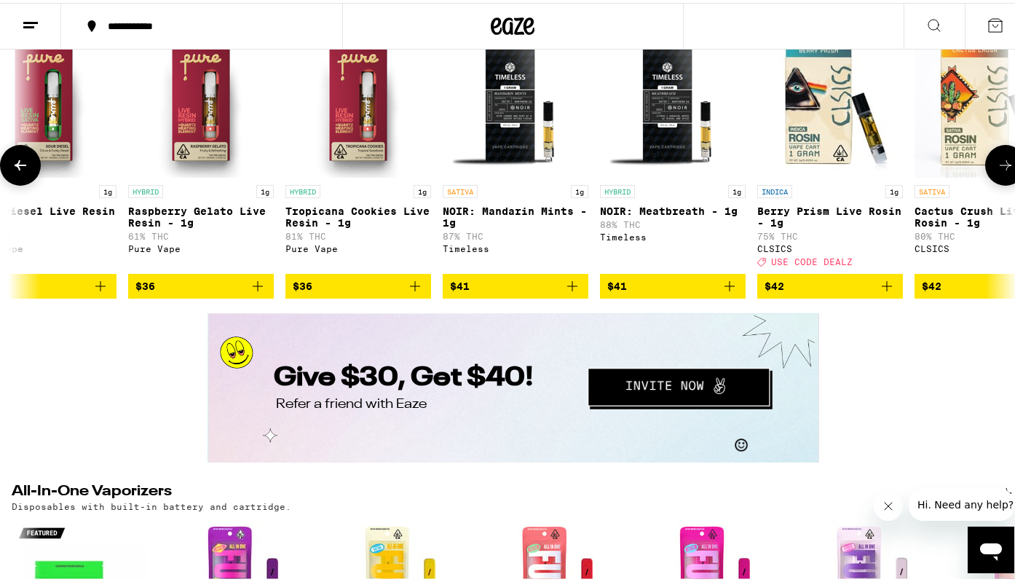
click at [997, 171] on icon at bounding box center [1005, 162] width 17 height 17
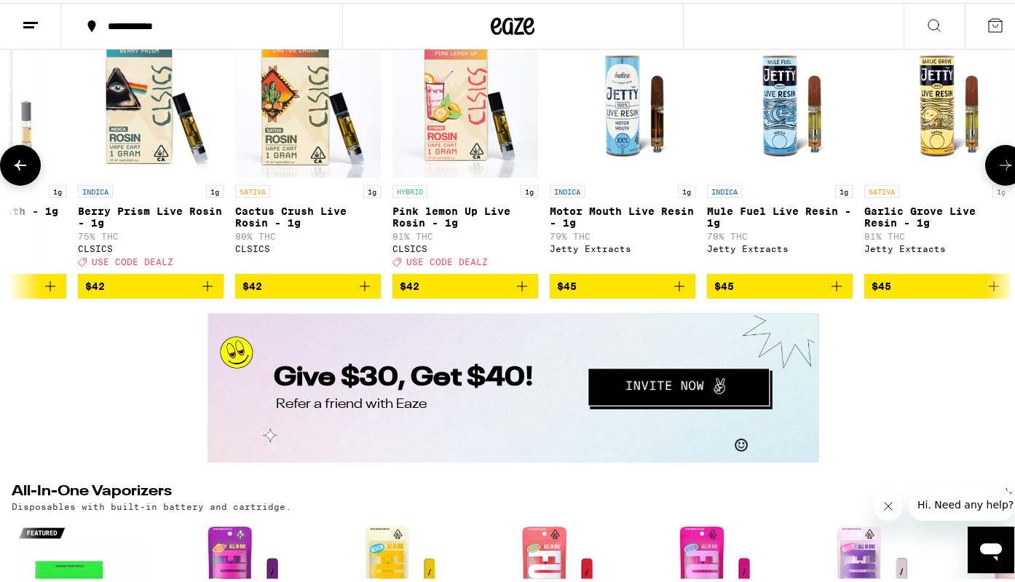
scroll to position [0, 9998]
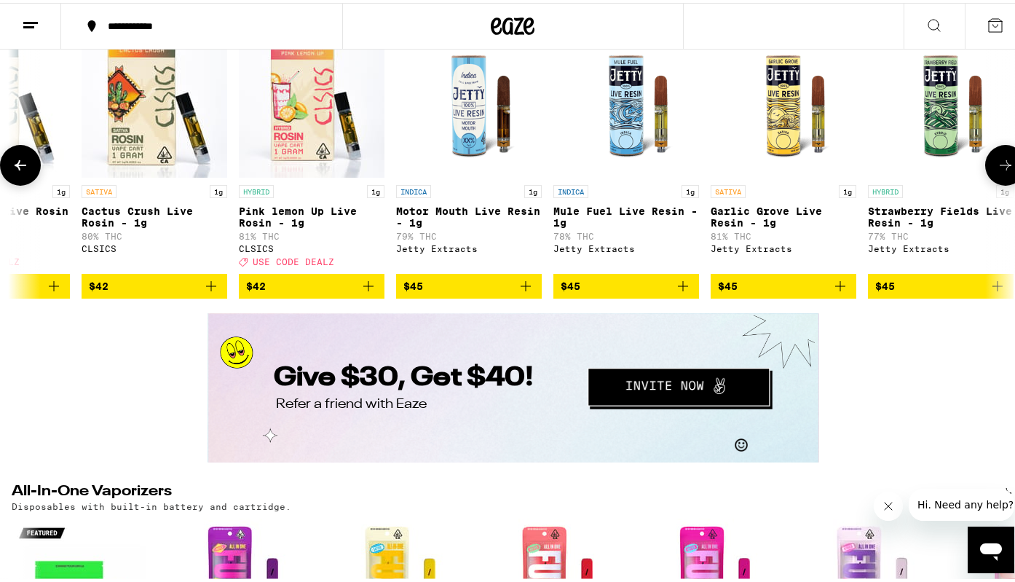
click at [1000, 171] on icon at bounding box center [1005, 162] width 17 height 17
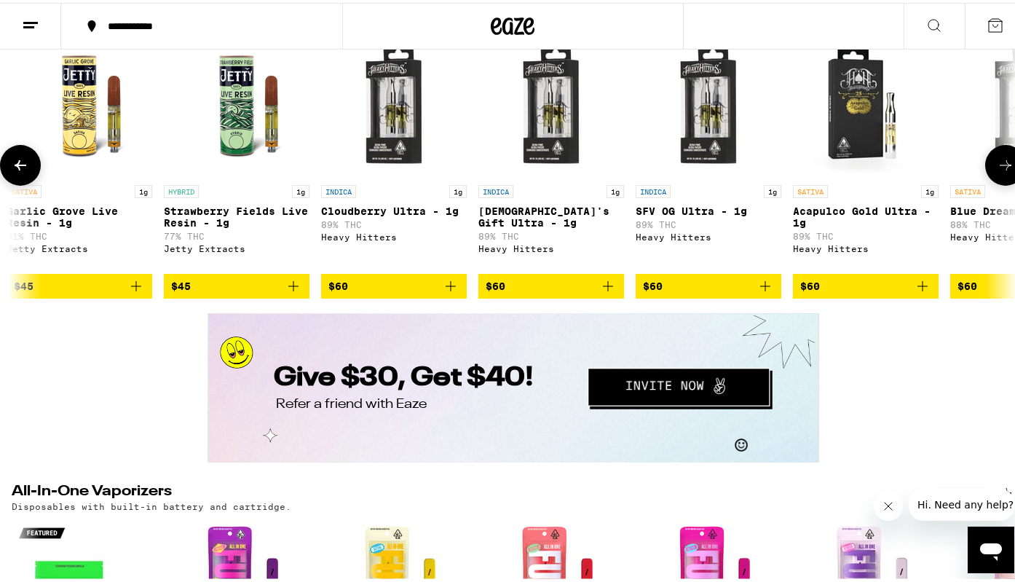
scroll to position [0, 10831]
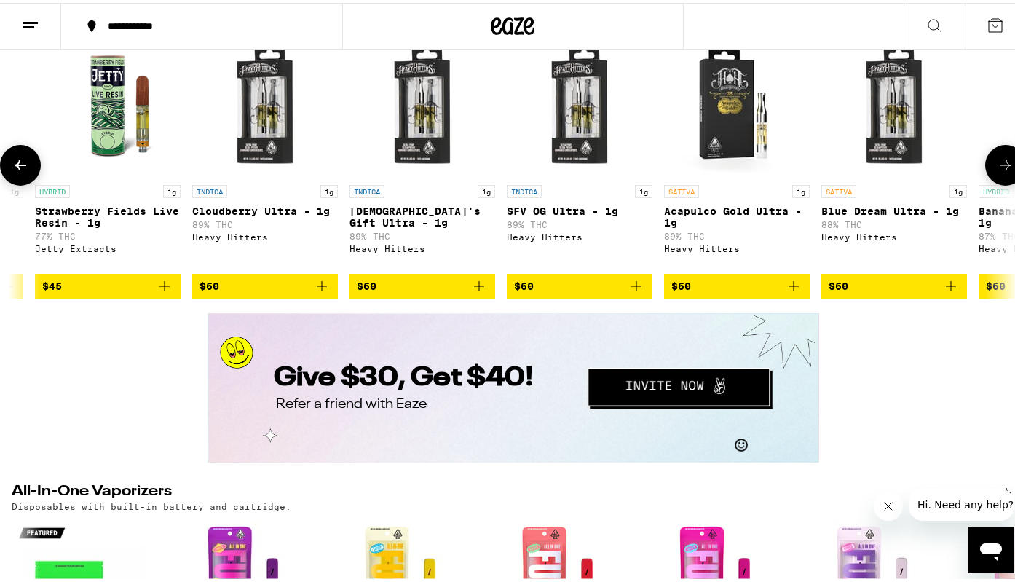
click at [17, 171] on icon at bounding box center [20, 162] width 17 height 17
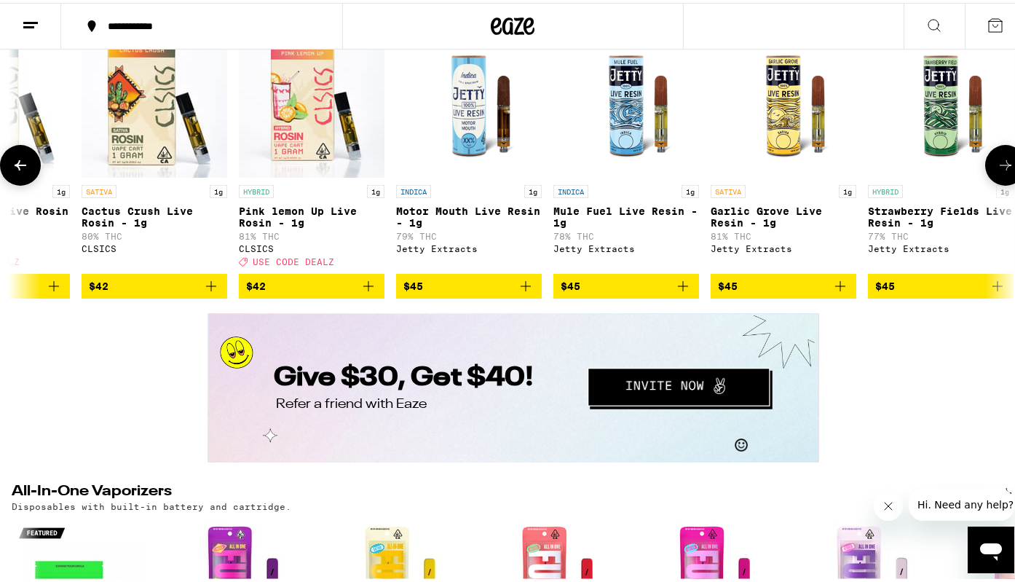
click at [17, 171] on icon at bounding box center [20, 162] width 17 height 17
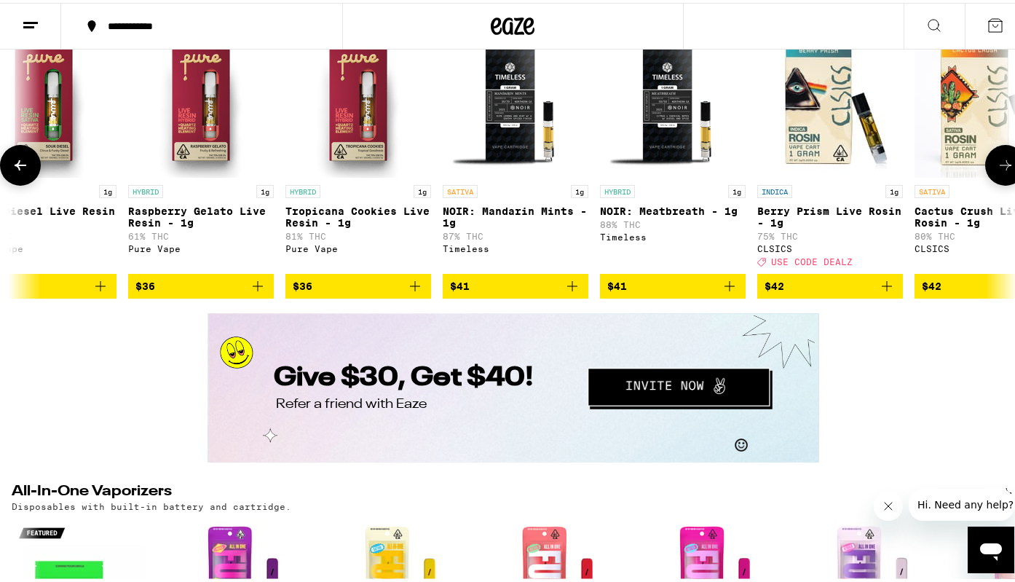
click at [17, 171] on icon at bounding box center [20, 162] width 17 height 17
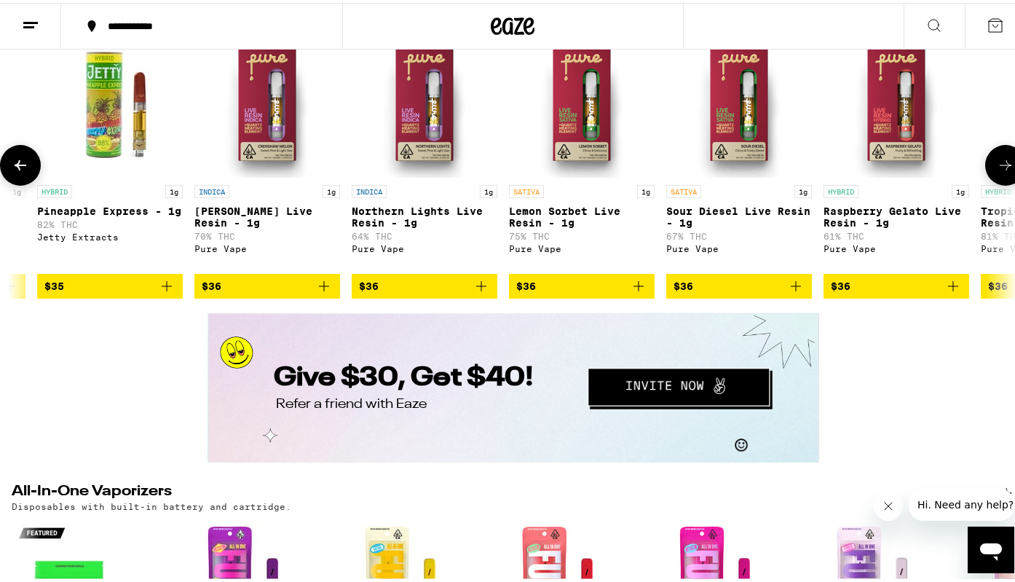
scroll to position [0, 8332]
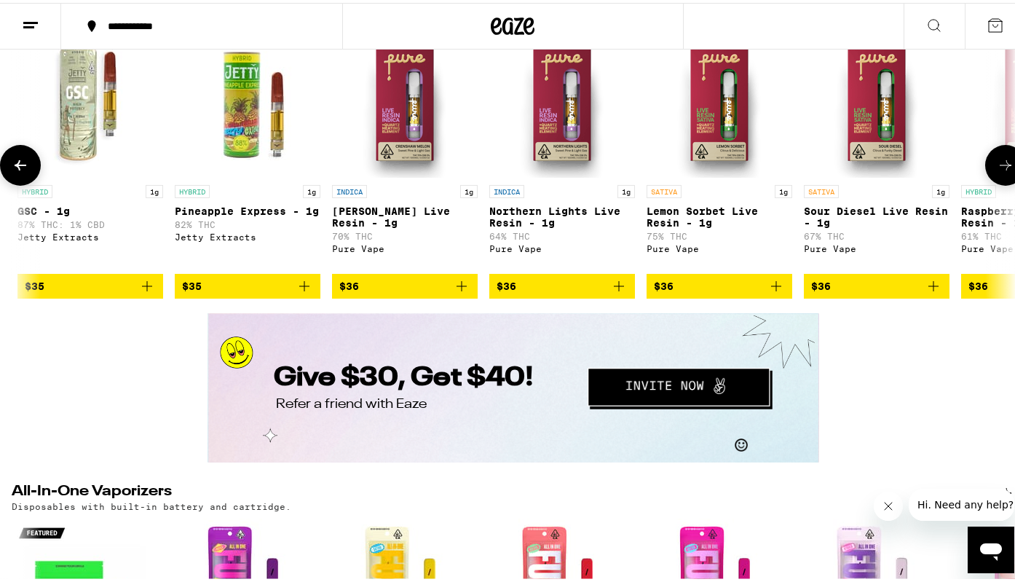
click at [17, 171] on icon at bounding box center [20, 162] width 17 height 17
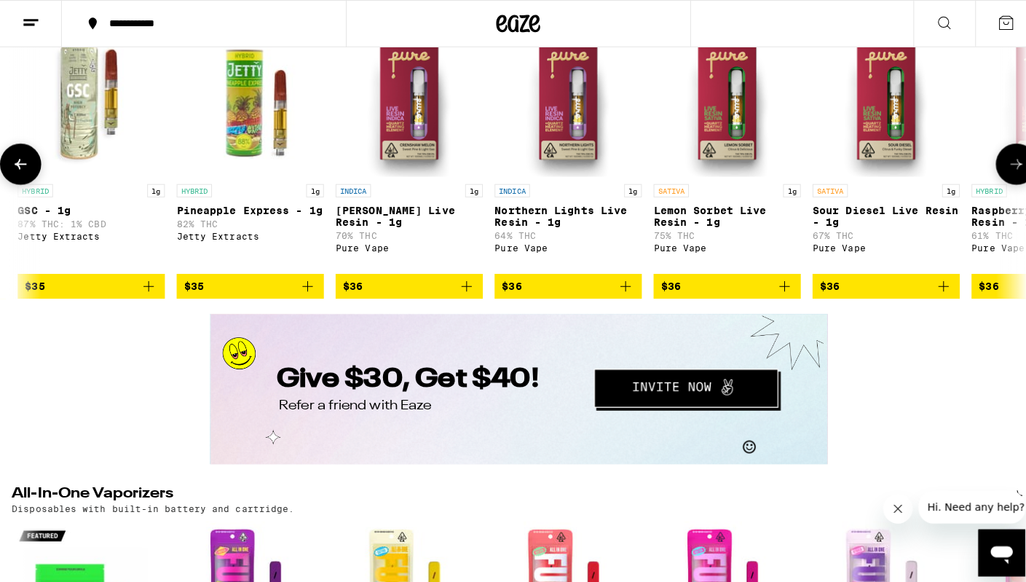
scroll to position [0, 7499]
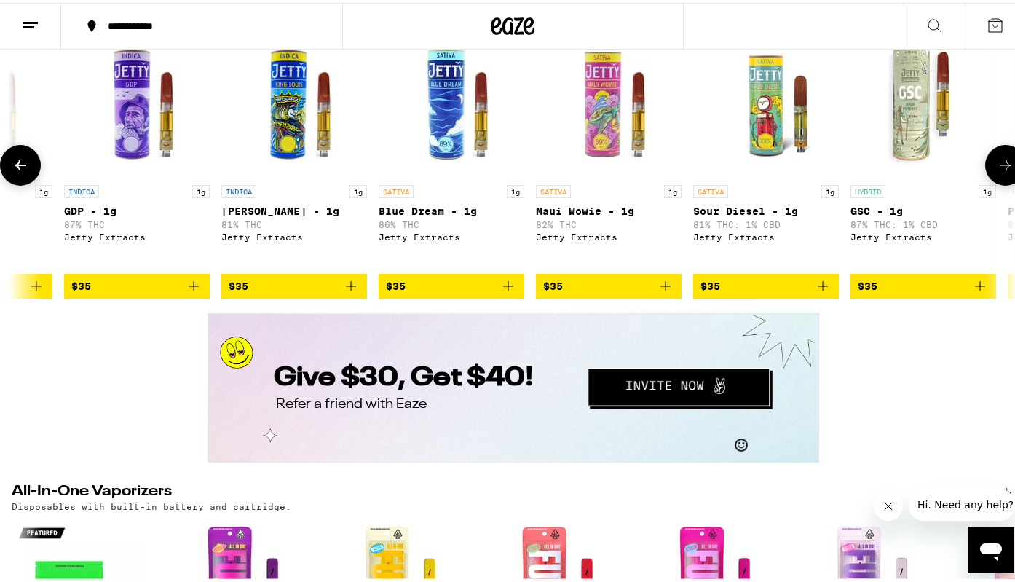
click at [512, 292] on icon "Add to bag" at bounding box center [508, 283] width 17 height 17
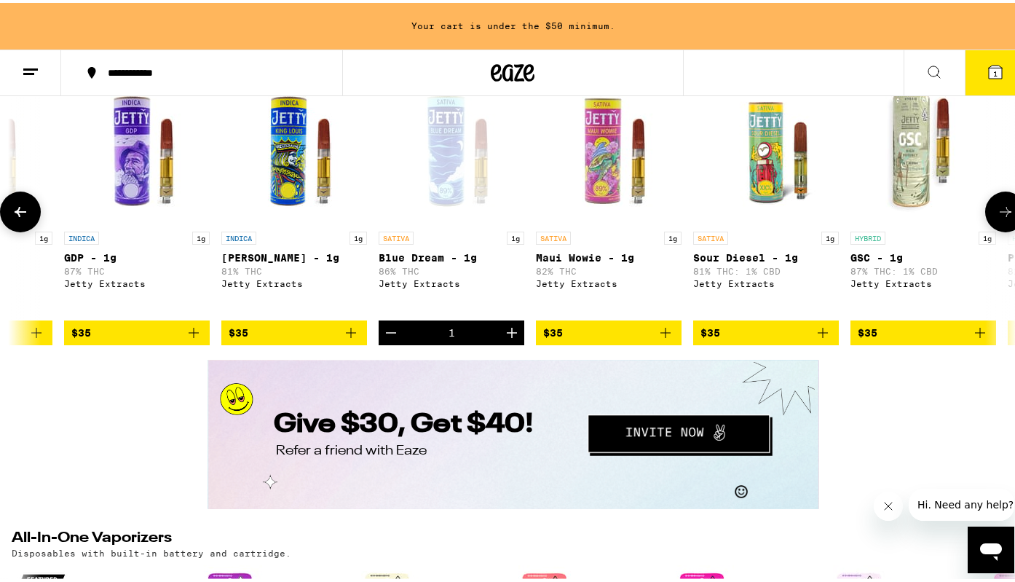
click at [824, 339] on icon "Add to bag" at bounding box center [822, 329] width 17 height 17
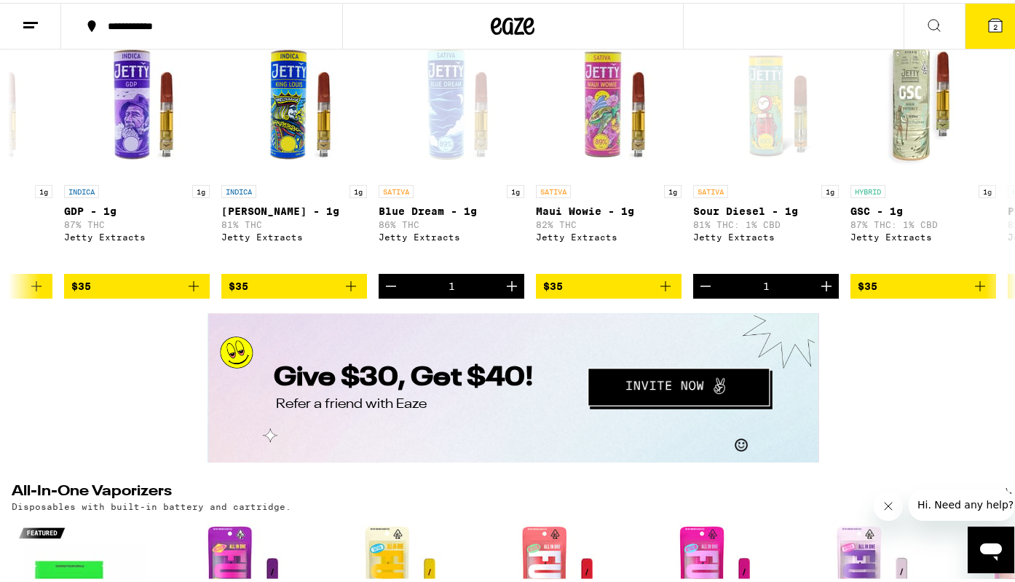
click at [993, 23] on span "2" at bounding box center [995, 24] width 4 height 9
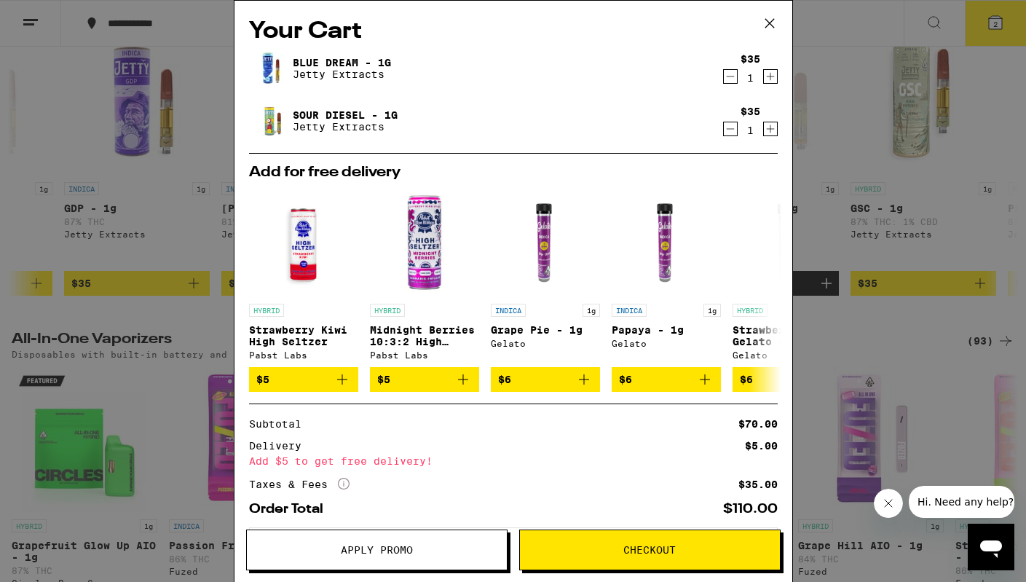
click at [771, 20] on icon at bounding box center [770, 23] width 22 height 22
